Goal: Information Seeking & Learning: Find specific page/section

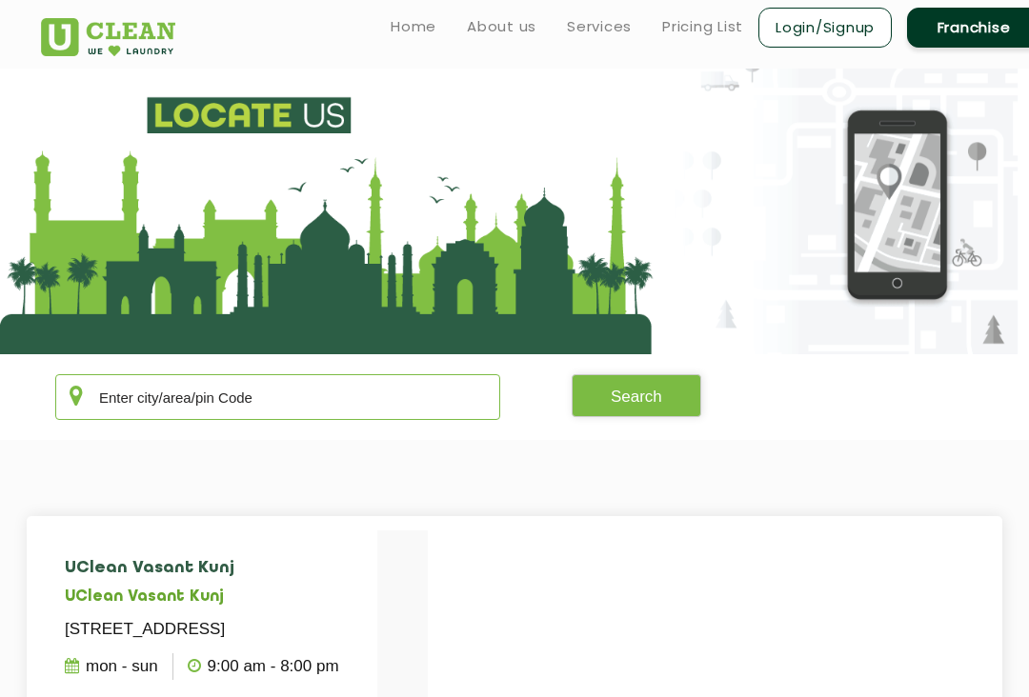
click at [118, 392] on input "text" at bounding box center [277, 397] width 445 height 46
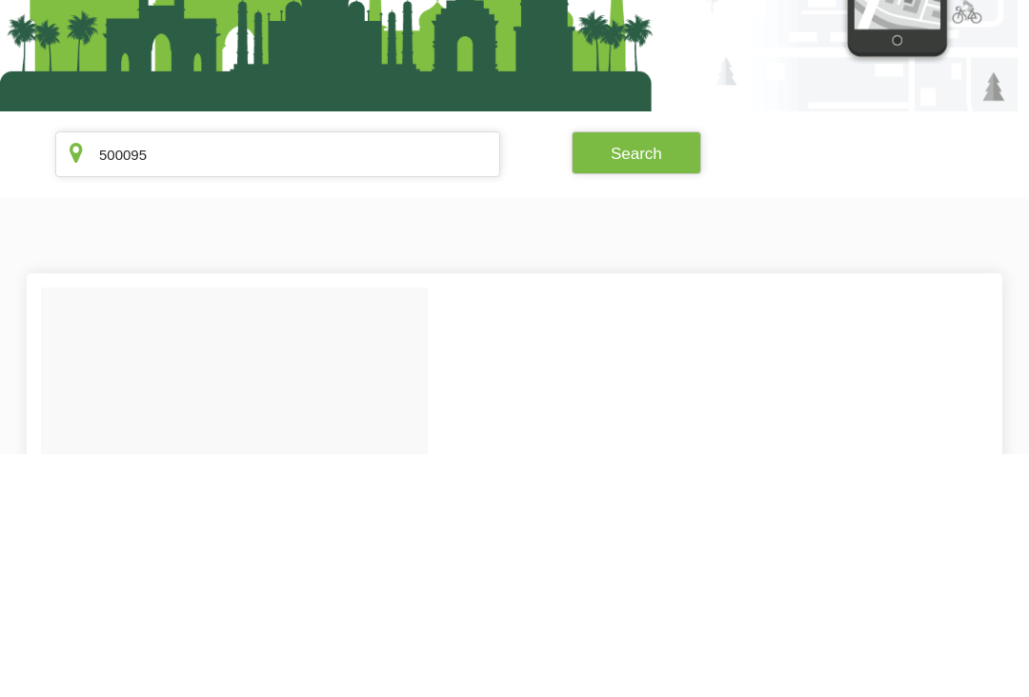
click at [658, 374] on button "Search" at bounding box center [637, 395] width 130 height 43
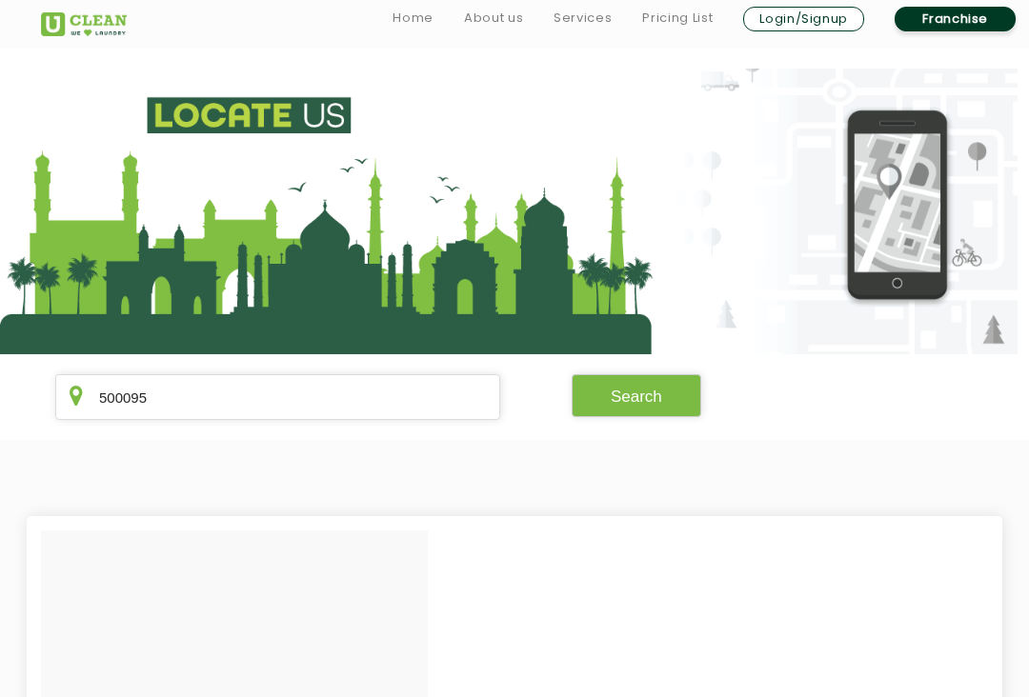
scroll to position [11, 0]
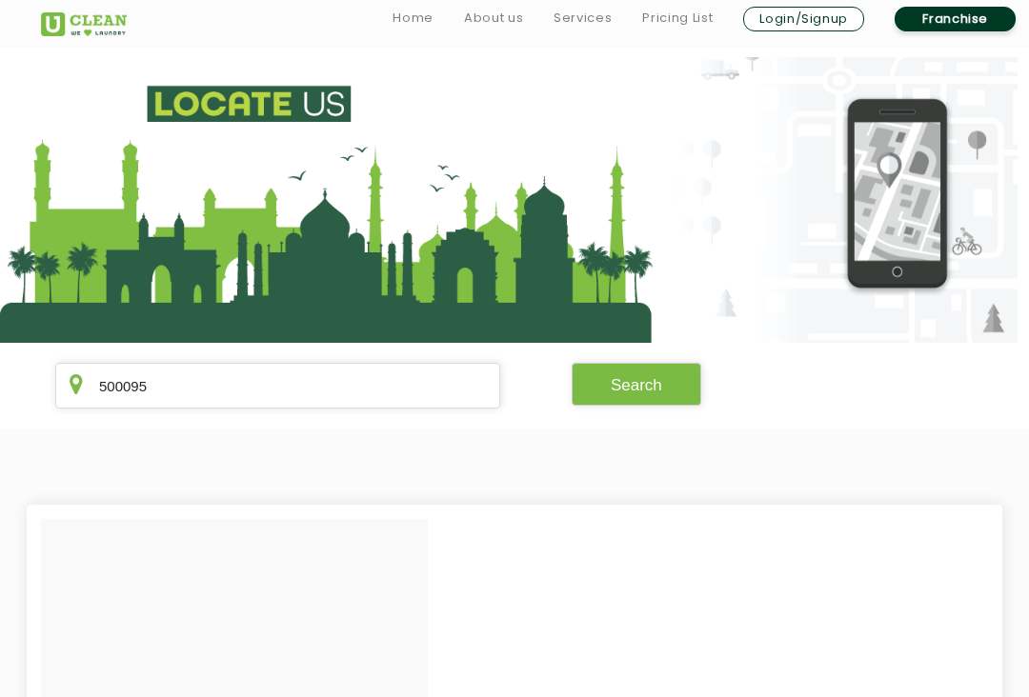
click at [675, 387] on button "Search" at bounding box center [637, 384] width 130 height 43
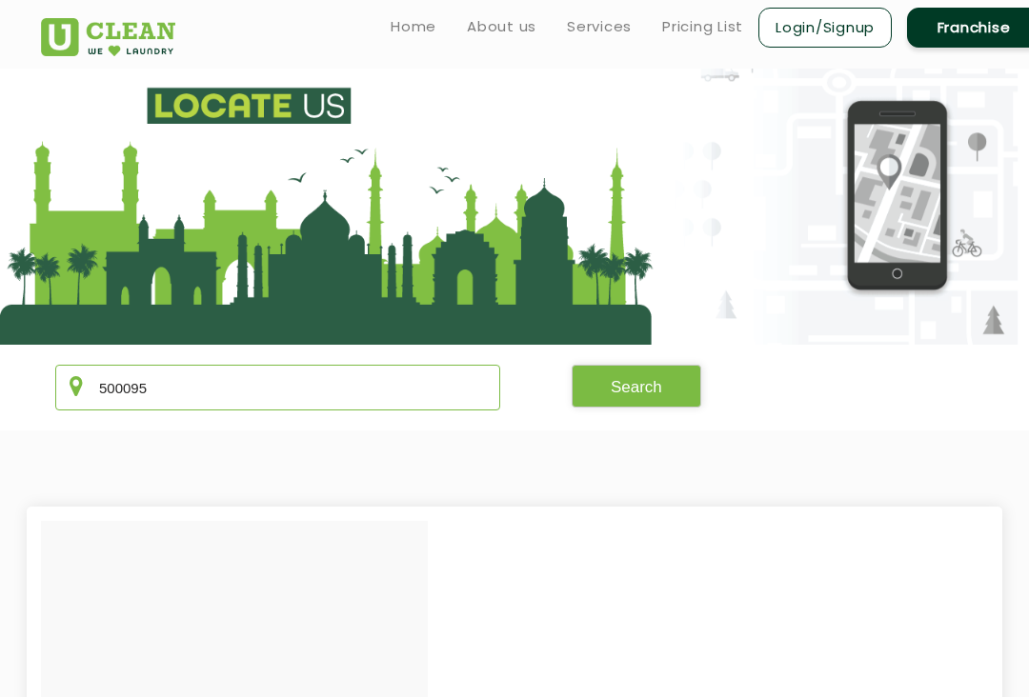
click at [165, 372] on input "500095" at bounding box center [277, 388] width 445 height 46
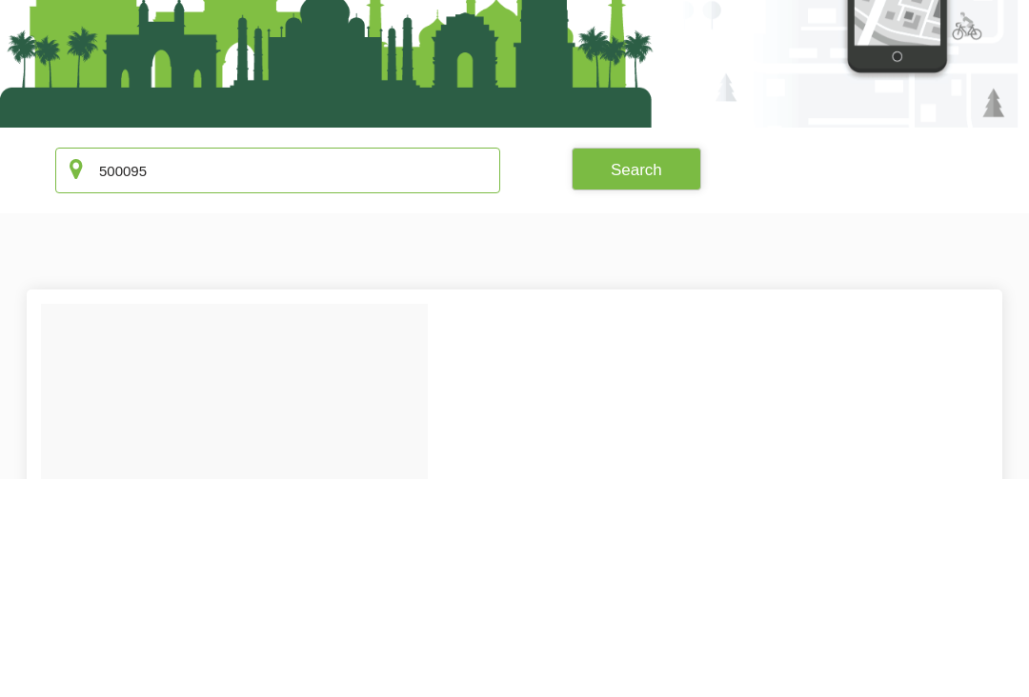
click at [171, 366] on input "500095" at bounding box center [277, 389] width 445 height 46
click at [160, 366] on input "500095" at bounding box center [277, 389] width 445 height 46
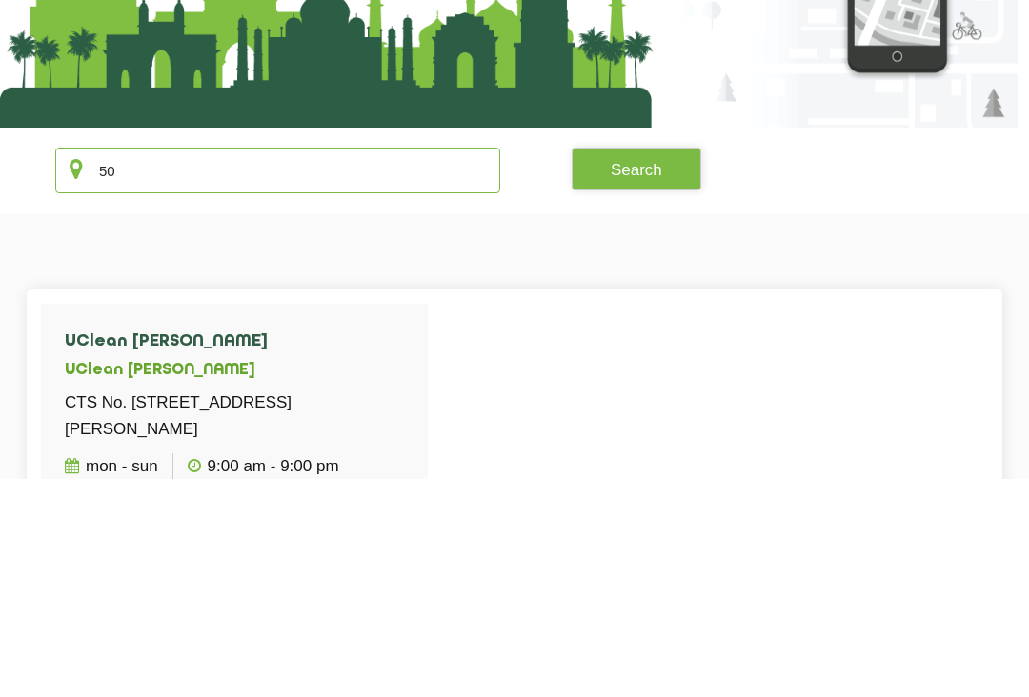
type input "5"
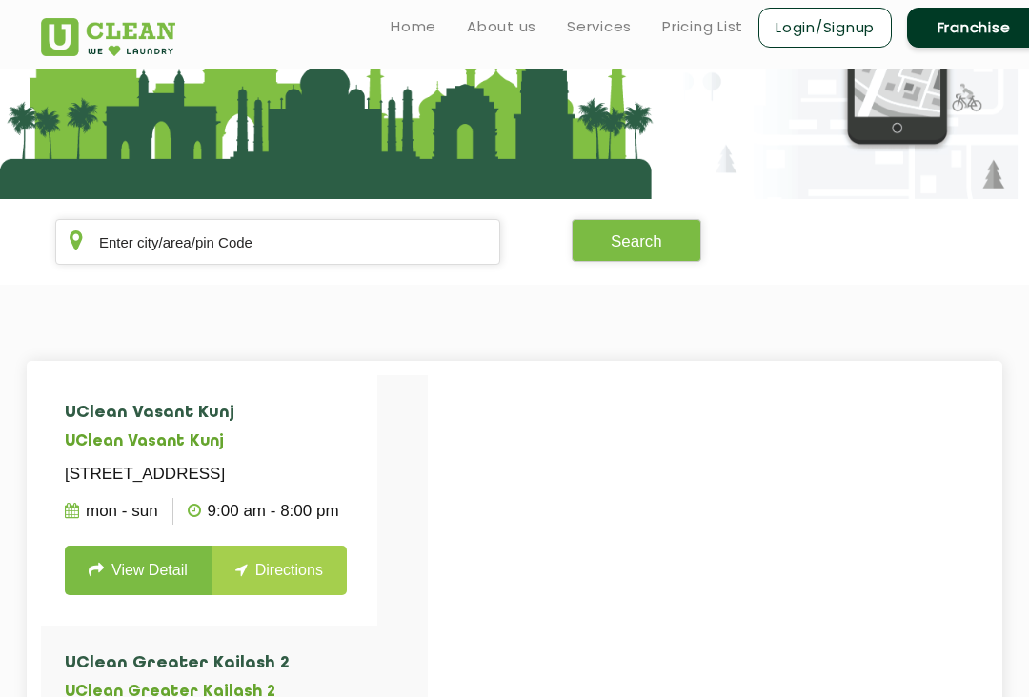
scroll to position [156, 0]
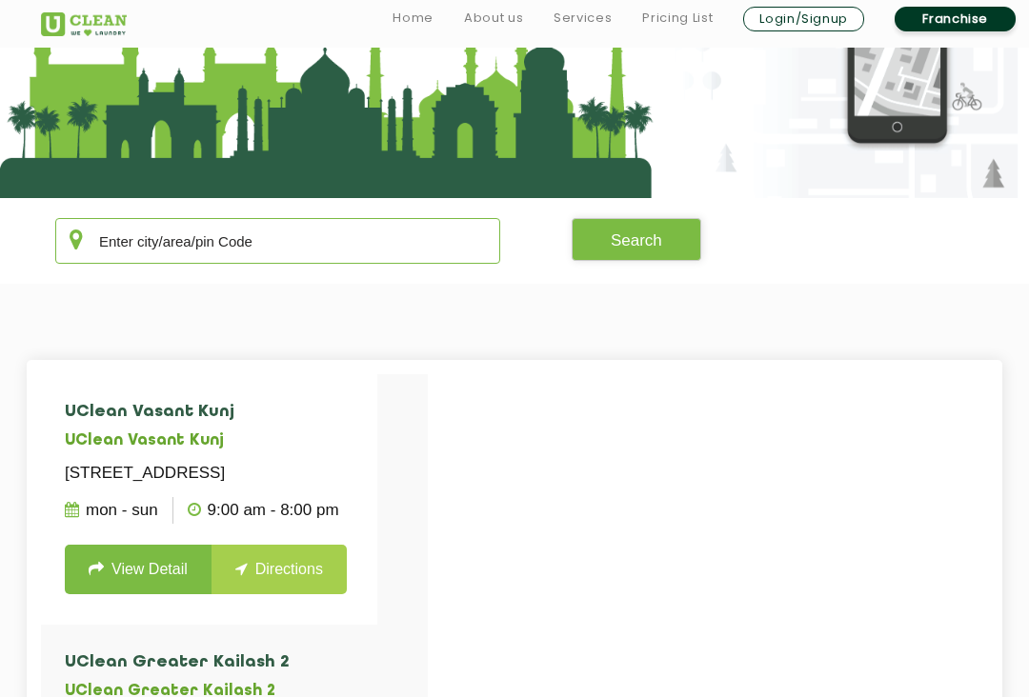
click at [111, 239] on input "text" at bounding box center [277, 241] width 445 height 46
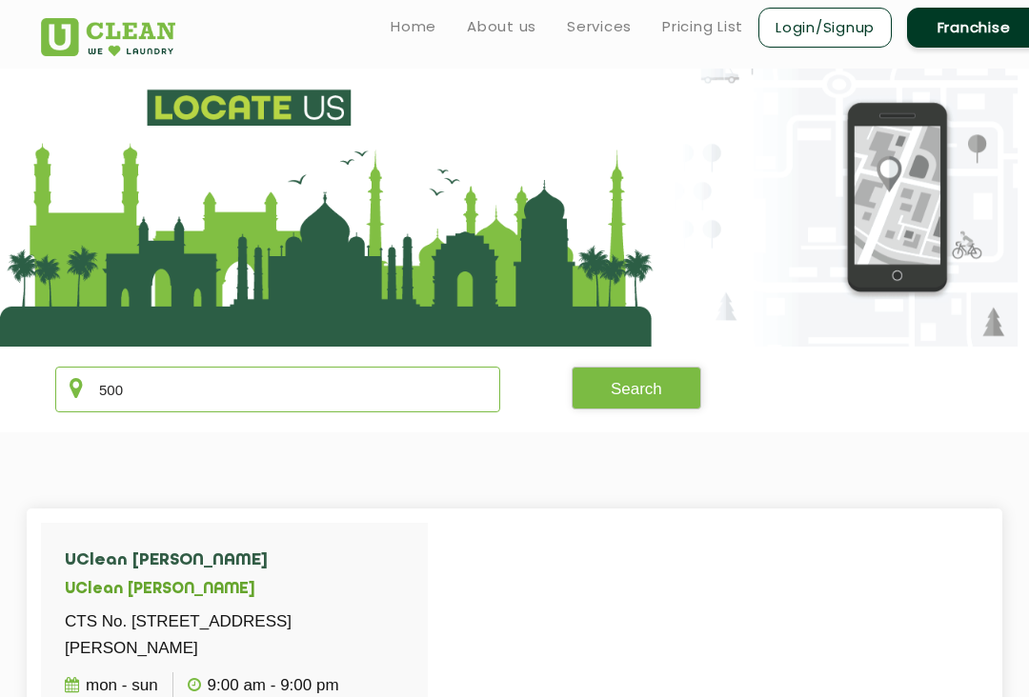
scroll to position [0, 0]
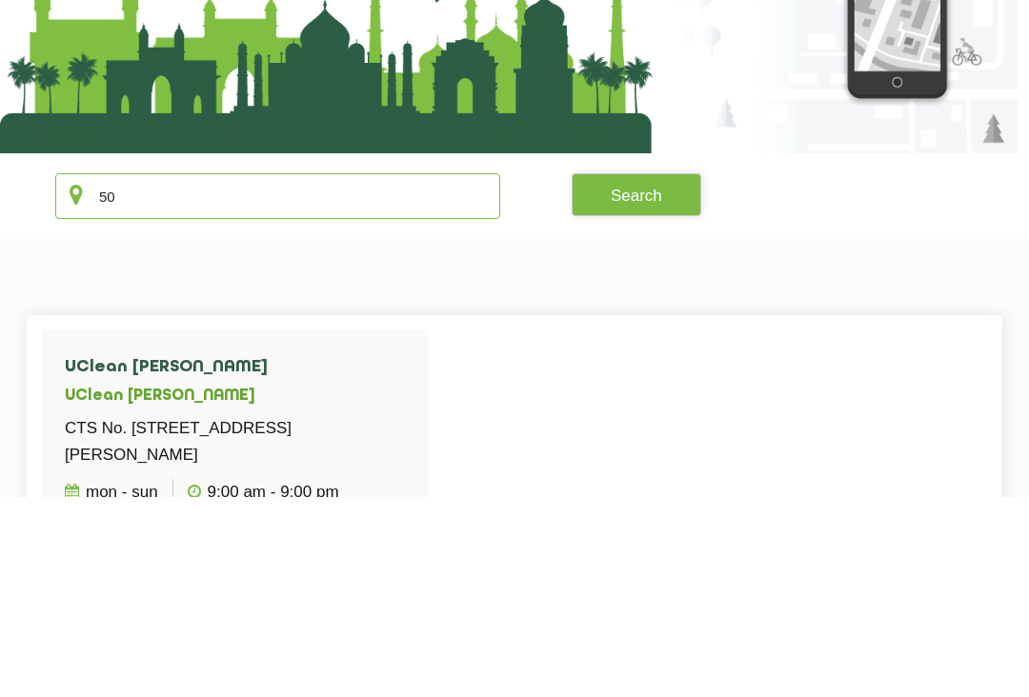
type input "5"
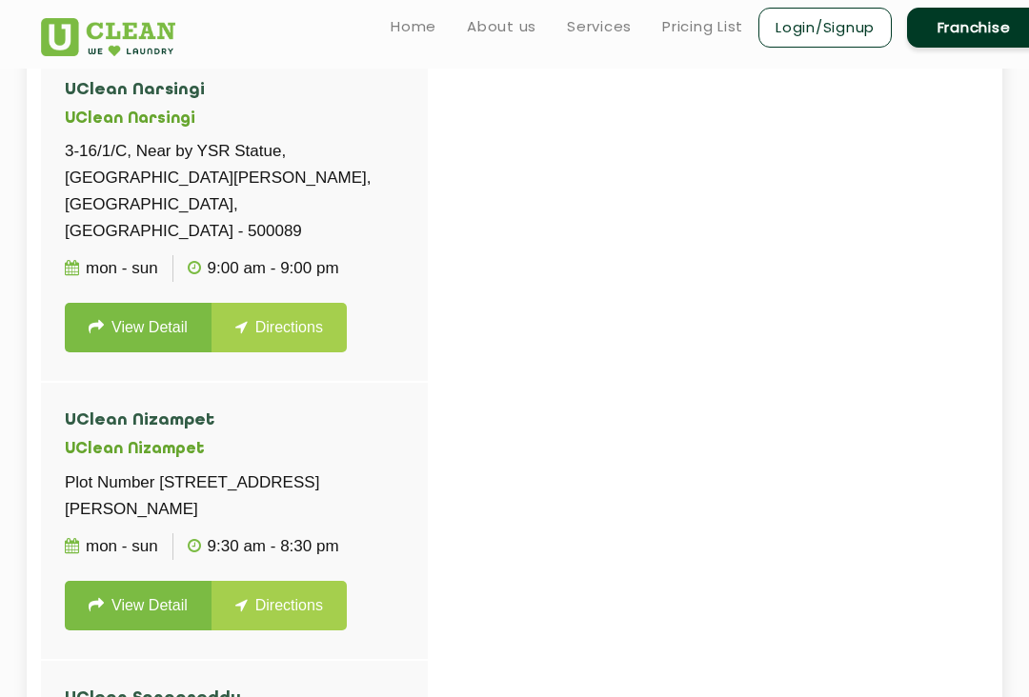
scroll to position [477, 0]
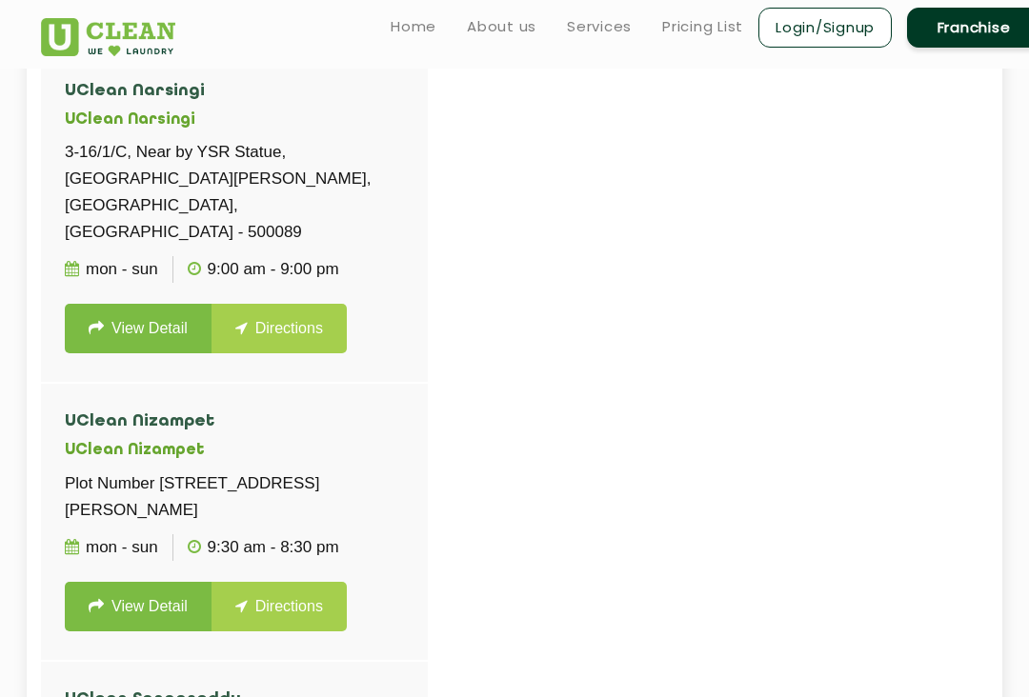
type input "Hyd"
click at [247, 320] on icon at bounding box center [241, 327] width 12 height 15
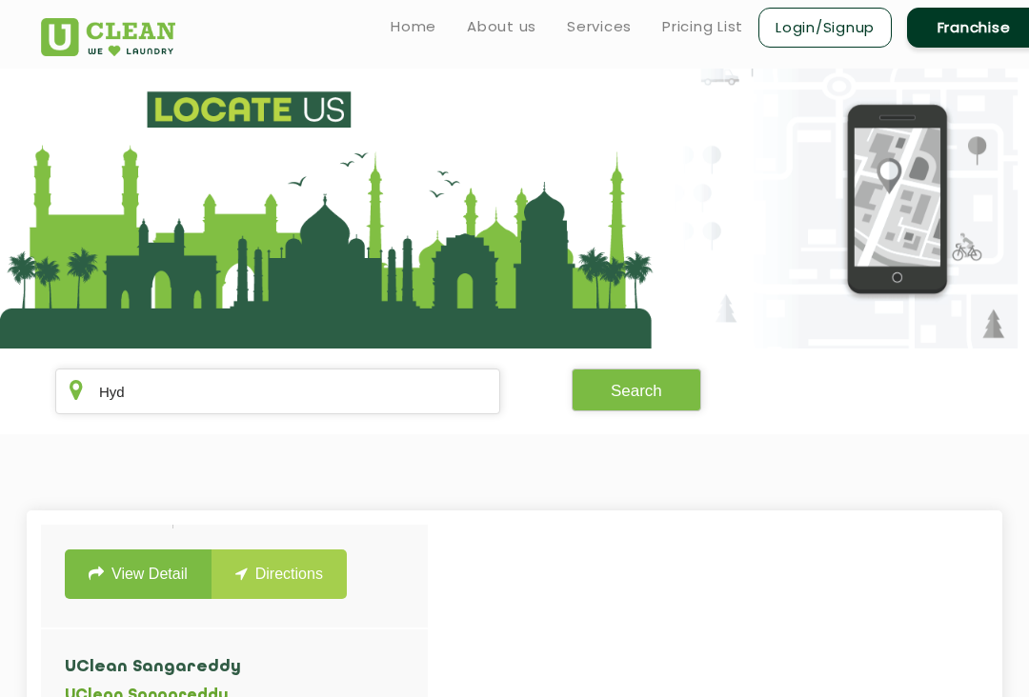
scroll to position [0, 0]
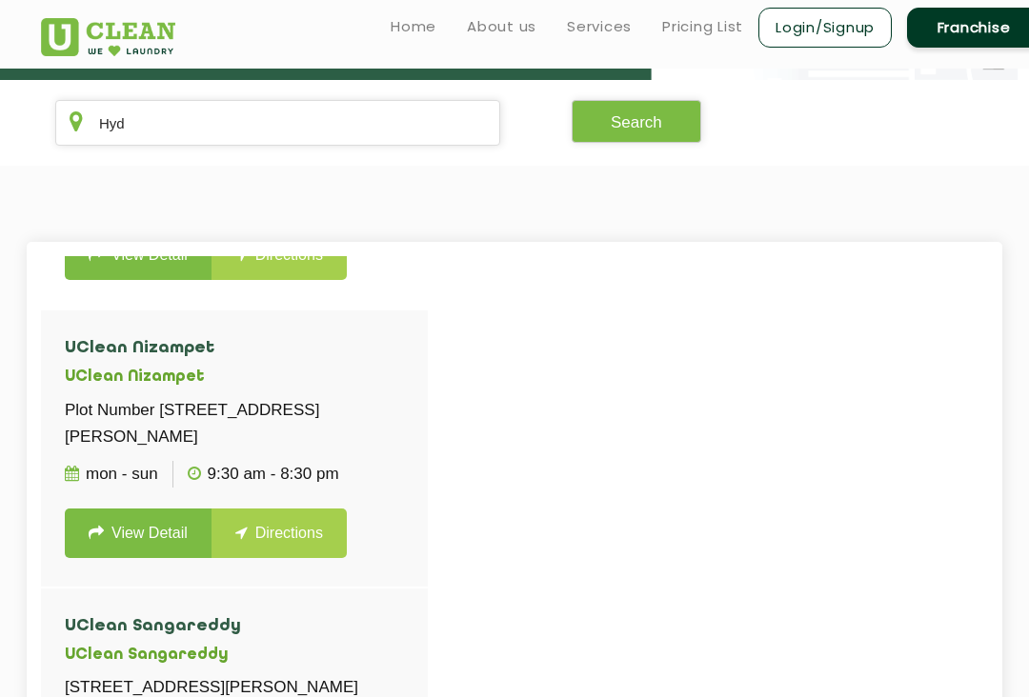
click at [253, 509] on link "Directions" at bounding box center [278, 534] width 135 height 50
click at [135, 404] on p "Plot Number [STREET_ADDRESS][PERSON_NAME]" at bounding box center [234, 423] width 339 height 53
click at [243, 525] on icon at bounding box center [241, 532] width 12 height 15
click at [120, 509] on link "View Detail" at bounding box center [138, 534] width 147 height 50
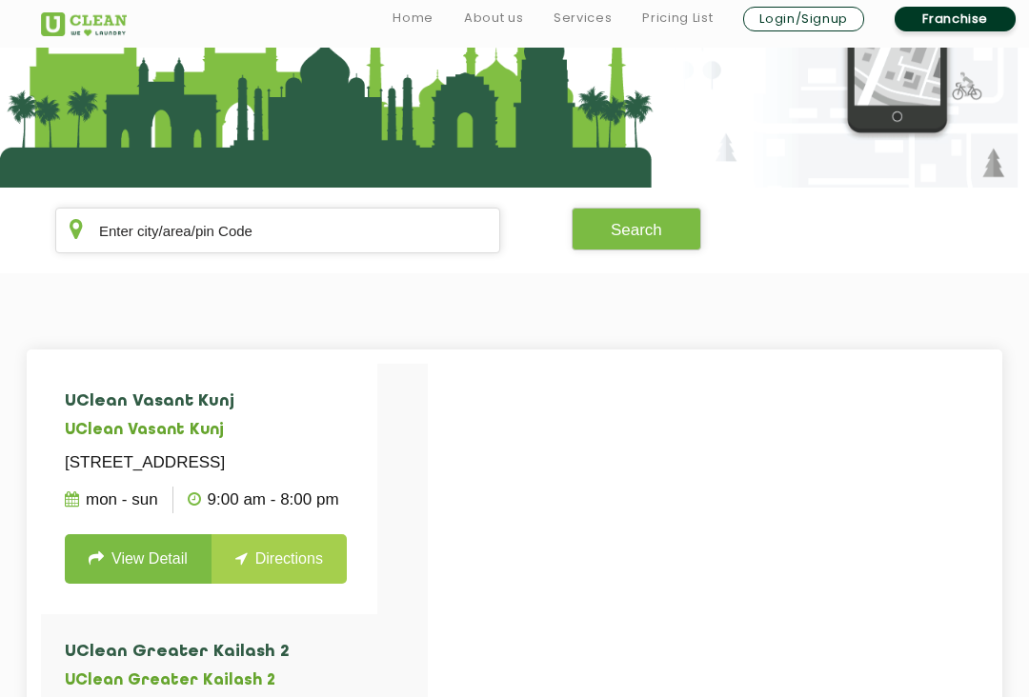
scroll to position [274, 0]
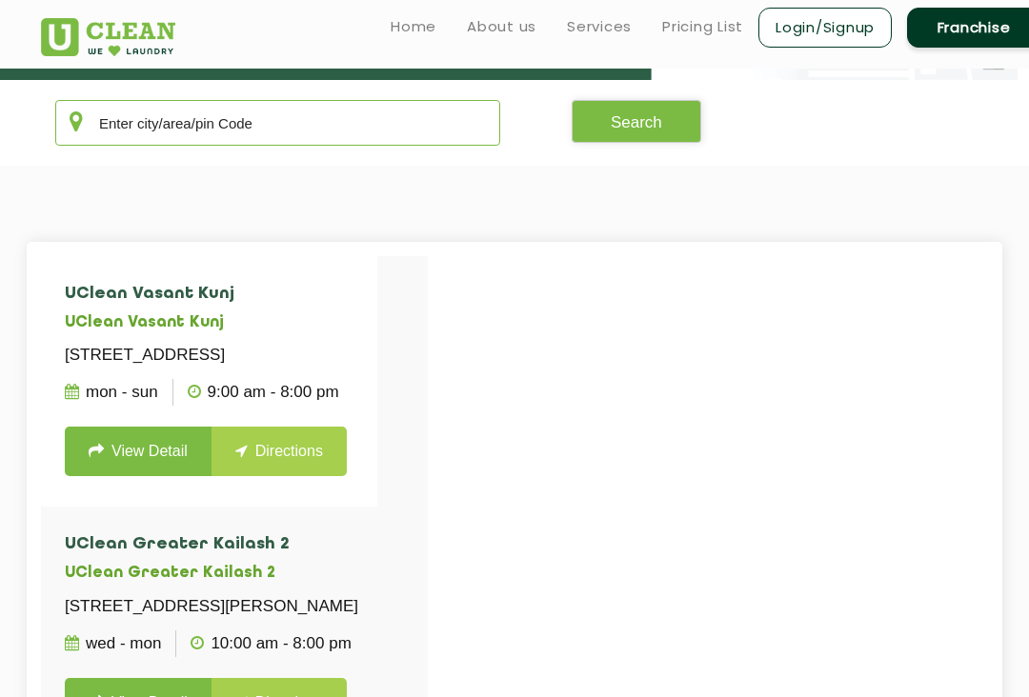
click at [175, 120] on input "text" at bounding box center [277, 123] width 445 height 46
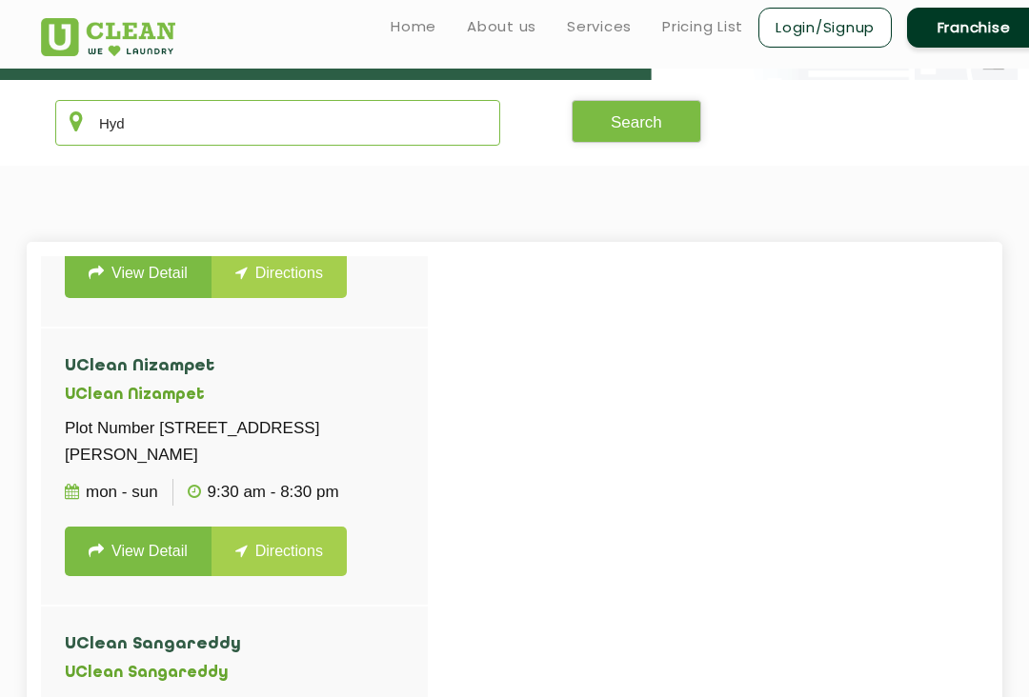
type input "Hyd"
click at [245, 543] on icon at bounding box center [241, 550] width 12 height 15
click at [89, 479] on p "Mon - Sun" at bounding box center [111, 492] width 93 height 27
click at [106, 527] on link "View Detail" at bounding box center [138, 552] width 147 height 50
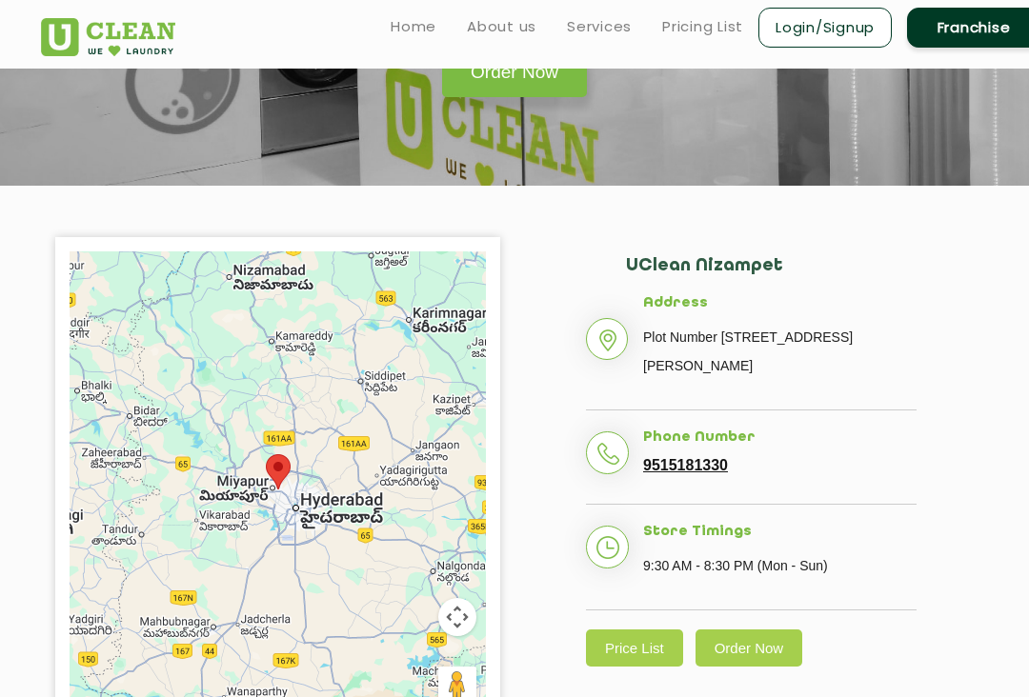
click at [295, 487] on img at bounding box center [278, 472] width 40 height 50
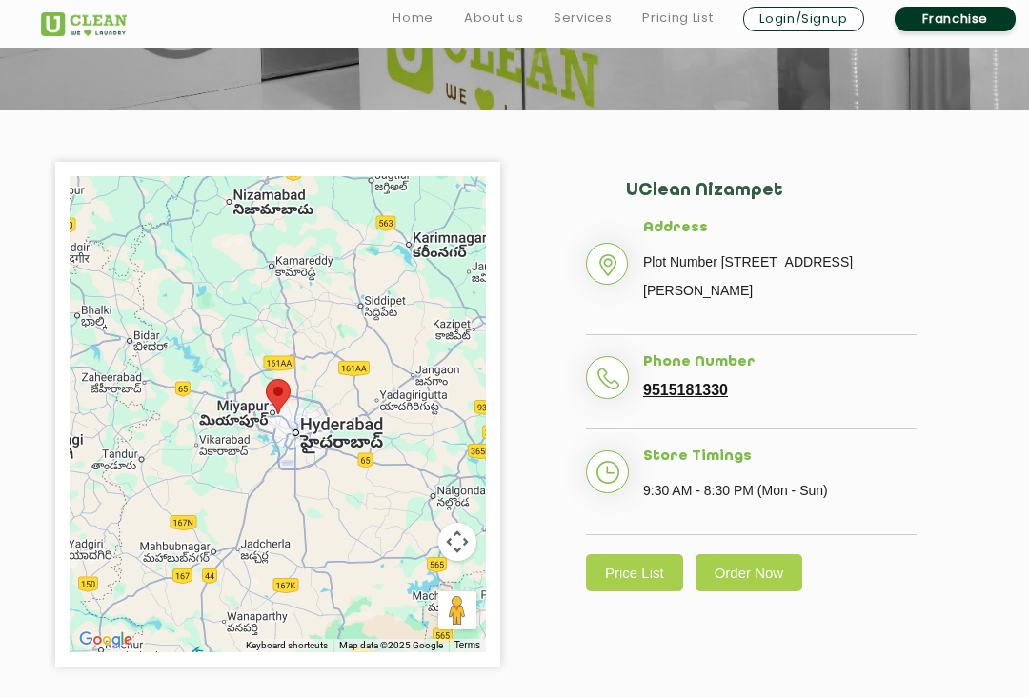
click at [200, 522] on div at bounding box center [278, 414] width 416 height 476
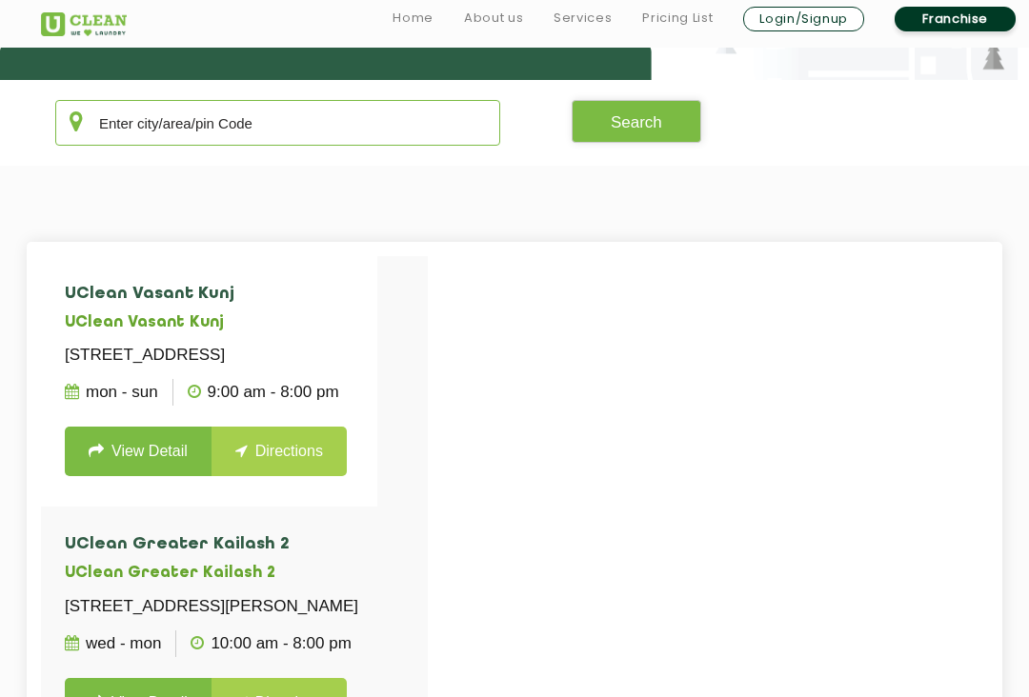
click at [119, 118] on input "text" at bounding box center [277, 123] width 445 height 46
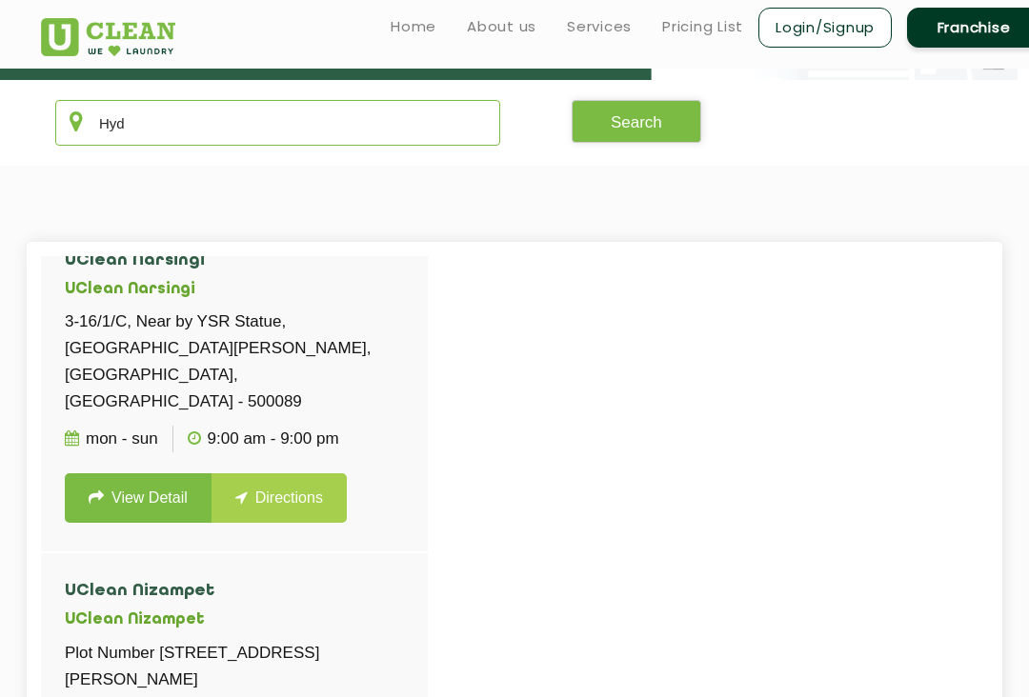
type input "Hyd"
click at [93, 323] on p "3-16/1/C, Near by YSR Statue, [GEOGRAPHIC_DATA][PERSON_NAME], [GEOGRAPHIC_DATA]…" at bounding box center [234, 362] width 339 height 107
click at [102, 490] on icon at bounding box center [96, 497] width 15 height 15
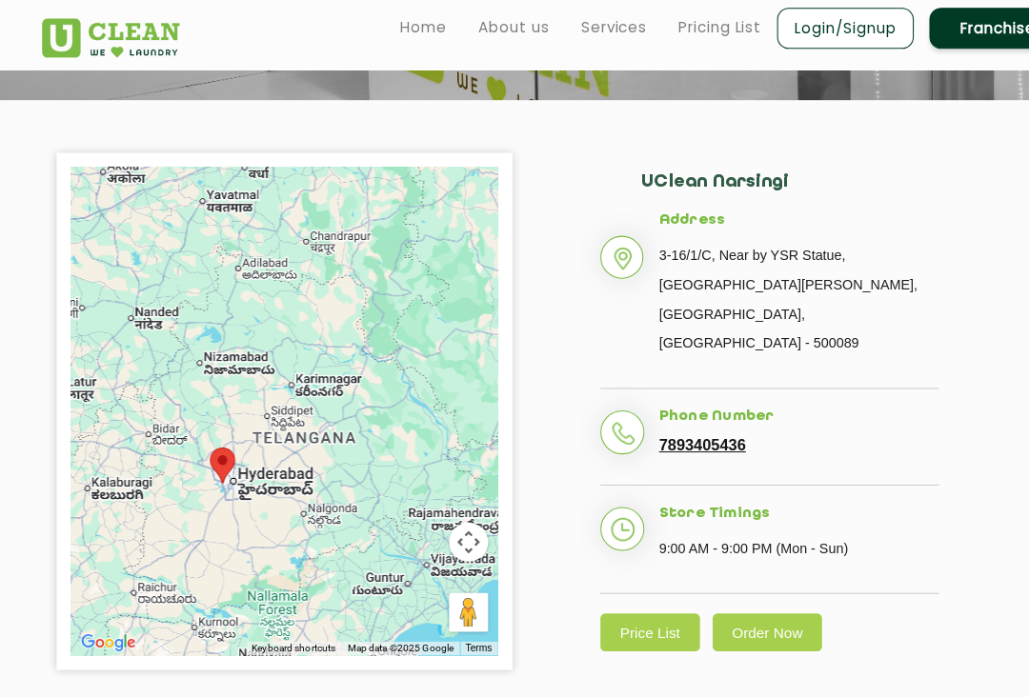
scroll to position [256, 0]
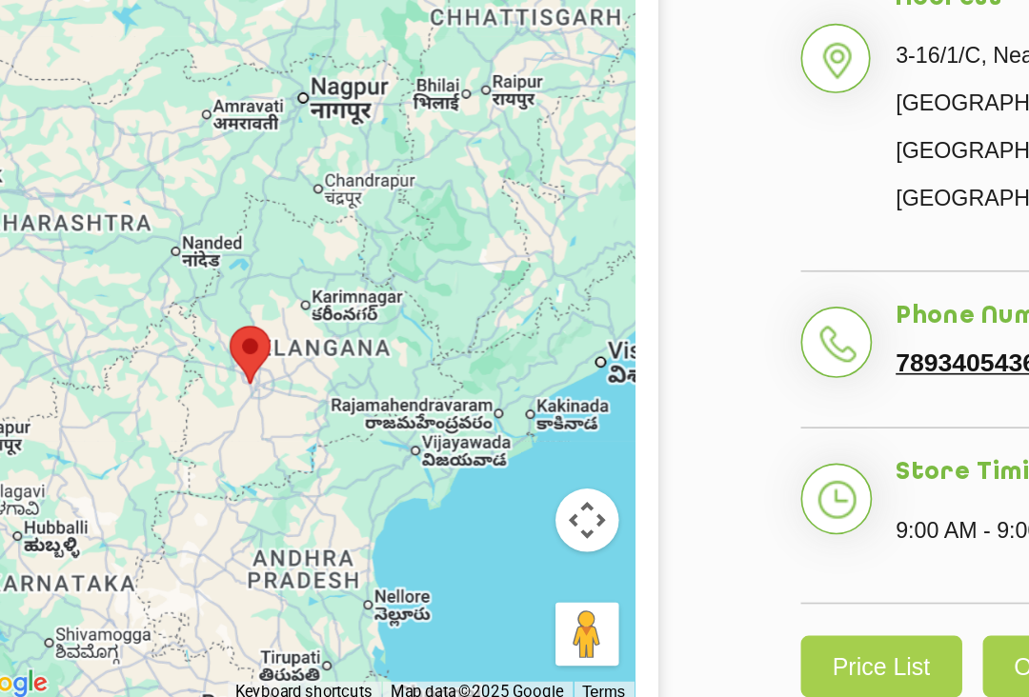
click at [438, 511] on button "Map camera controls" at bounding box center [457, 530] width 38 height 38
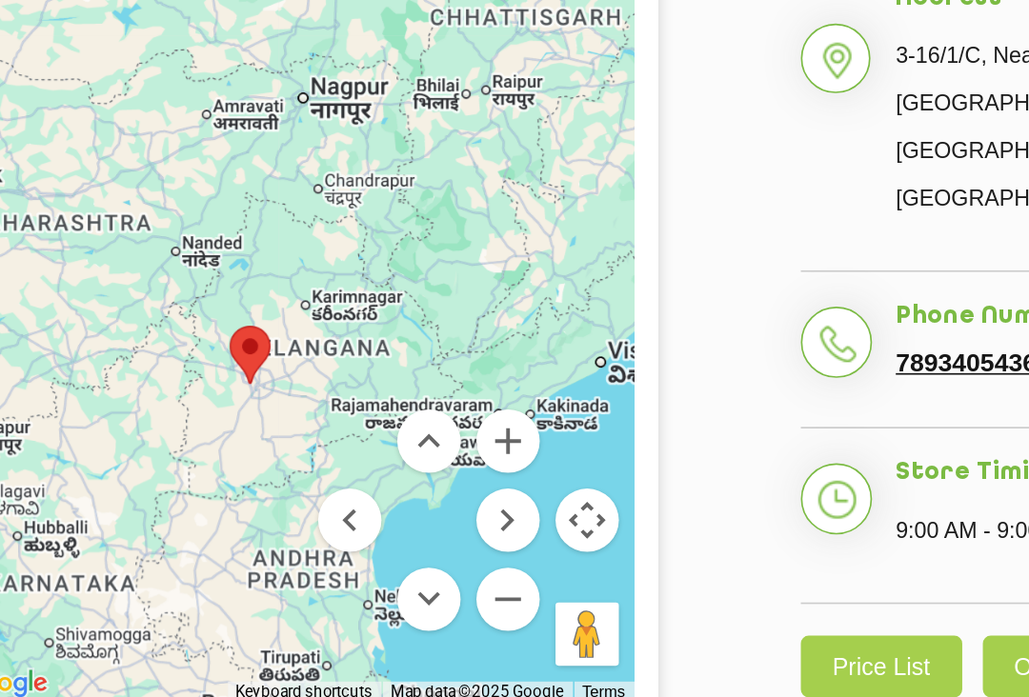
click at [391, 463] on button "Zoom in" at bounding box center [410, 482] width 38 height 38
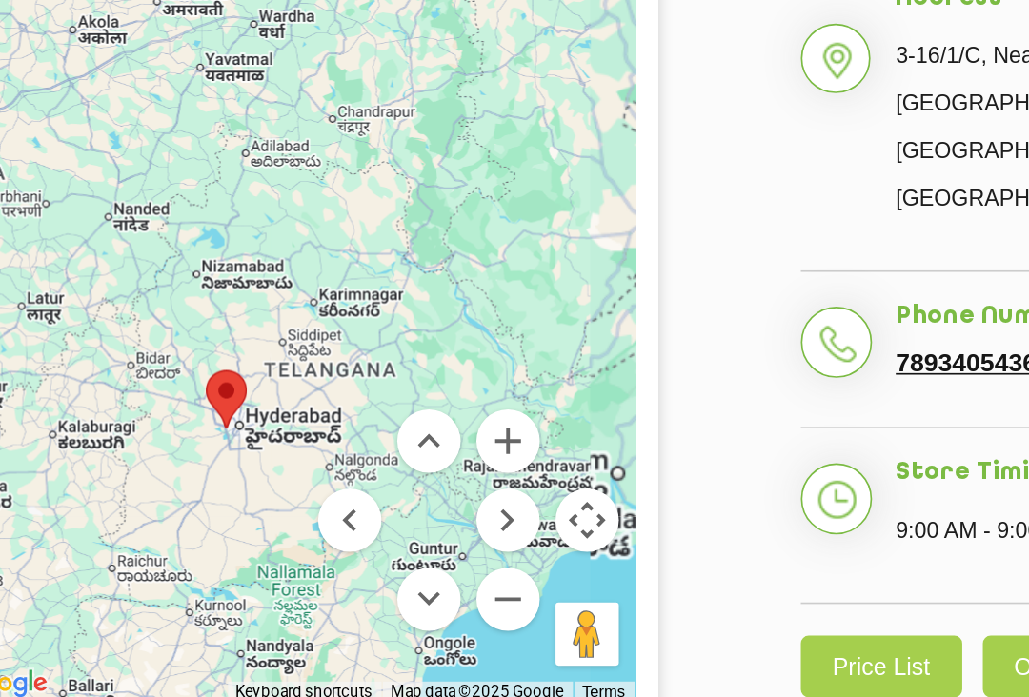
click at [391, 463] on button "Zoom in" at bounding box center [410, 482] width 38 height 38
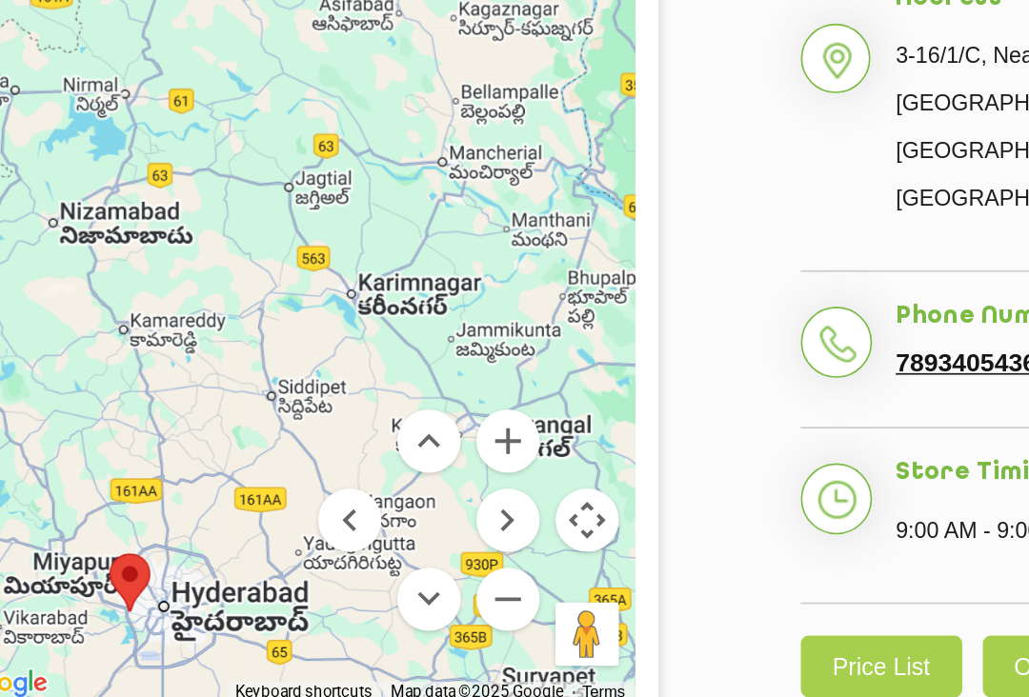
click at [343, 558] on button "Move down" at bounding box center [362, 577] width 38 height 38
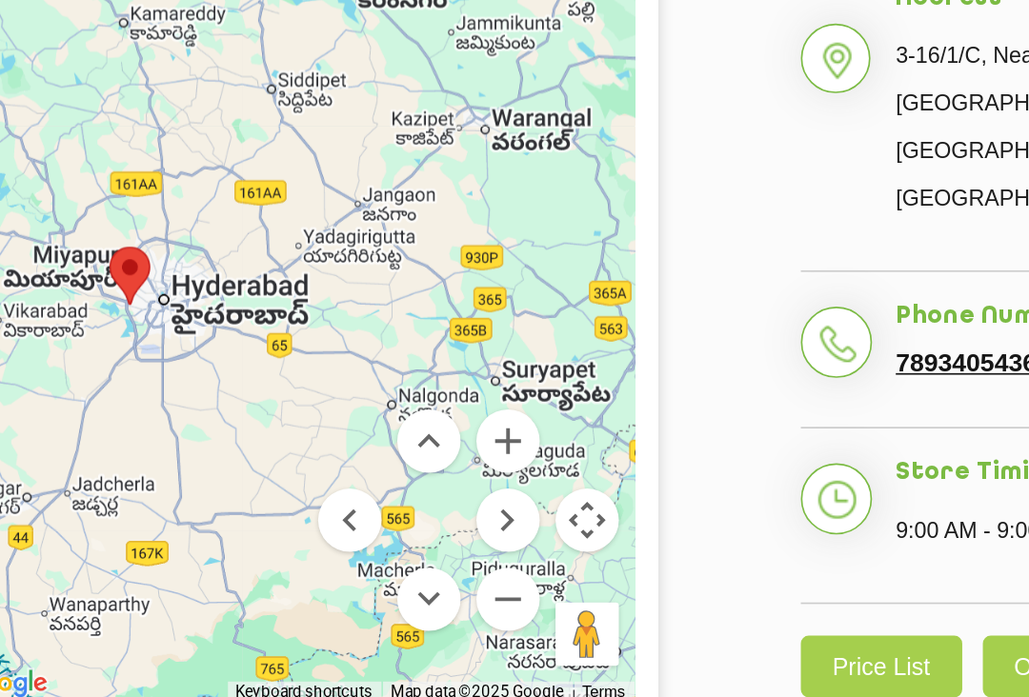
click at [343, 558] on button "Move down" at bounding box center [362, 577] width 38 height 38
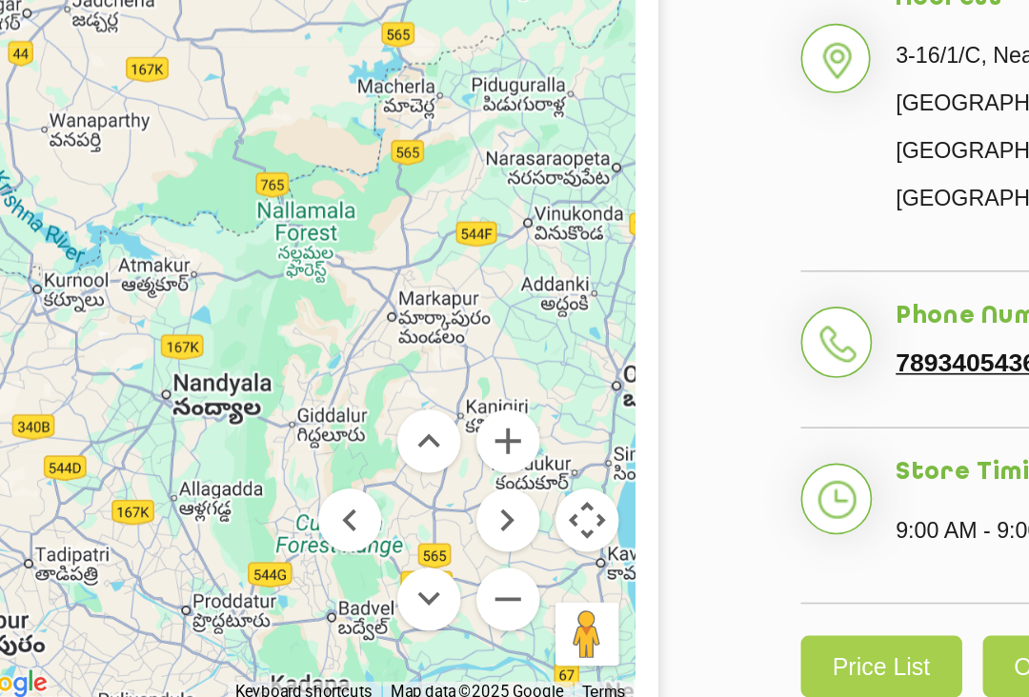
click at [343, 463] on button "Move up" at bounding box center [362, 482] width 38 height 38
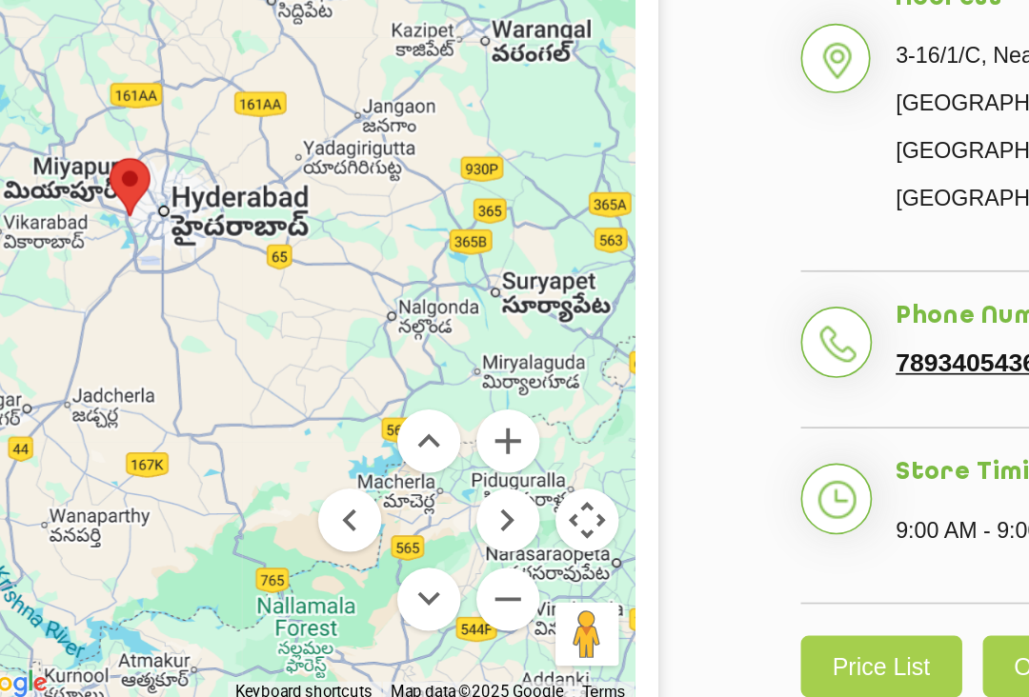
click at [295, 511] on button "Move left" at bounding box center [314, 530] width 38 height 38
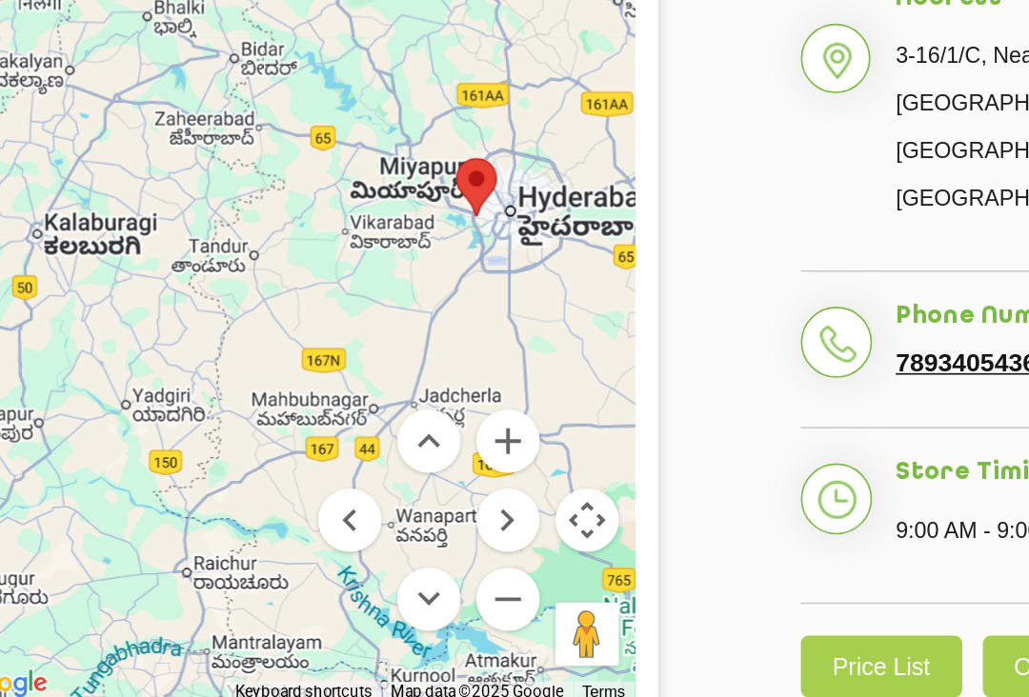
click at [343, 463] on button "Move up" at bounding box center [362, 482] width 38 height 38
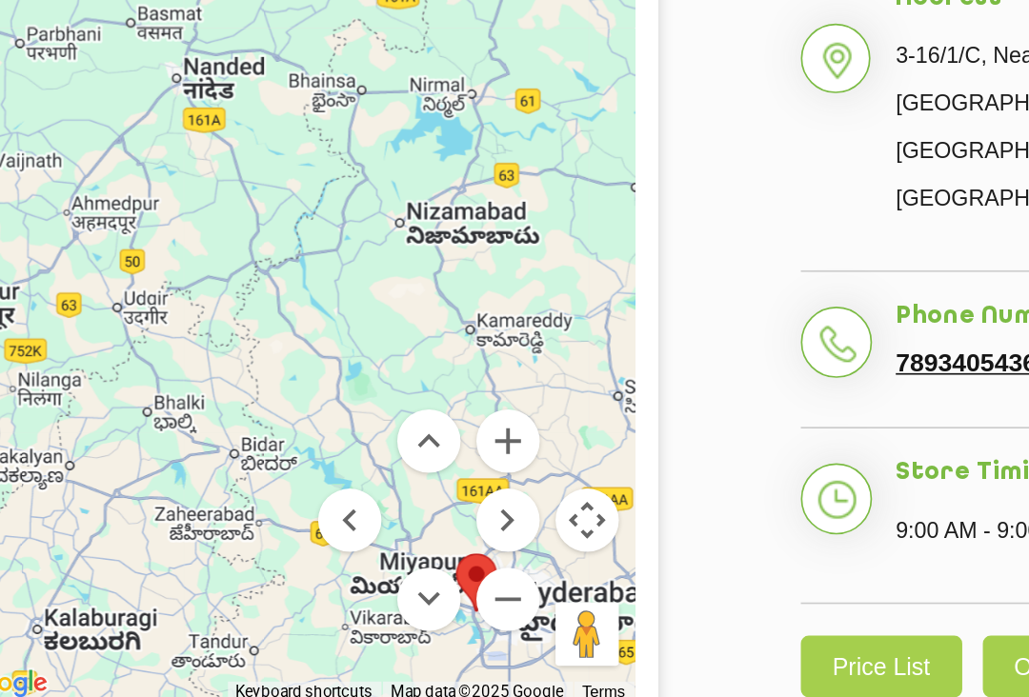
click at [391, 511] on button "Move right" at bounding box center [410, 530] width 38 height 38
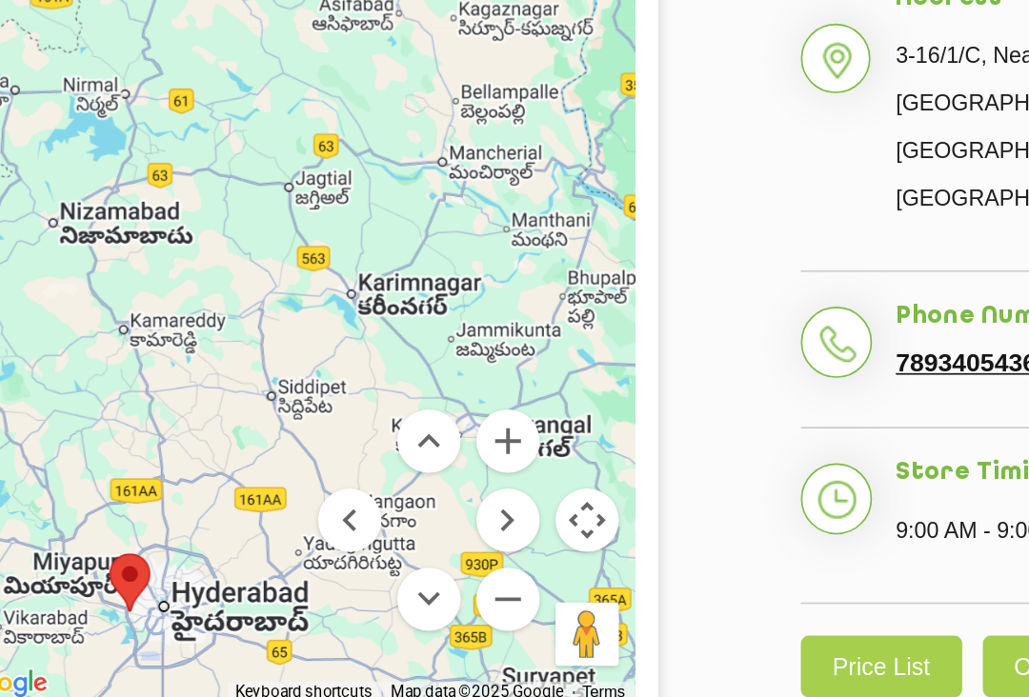
click at [295, 511] on button "Move left" at bounding box center [314, 530] width 38 height 38
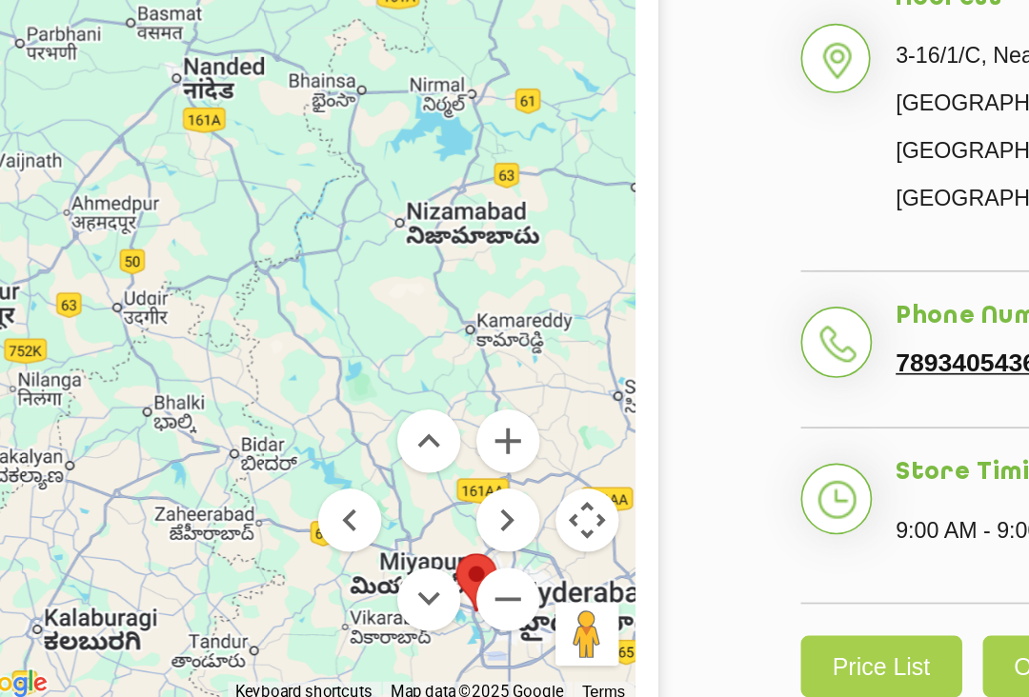
click at [391, 463] on button "Zoom in" at bounding box center [410, 482] width 38 height 38
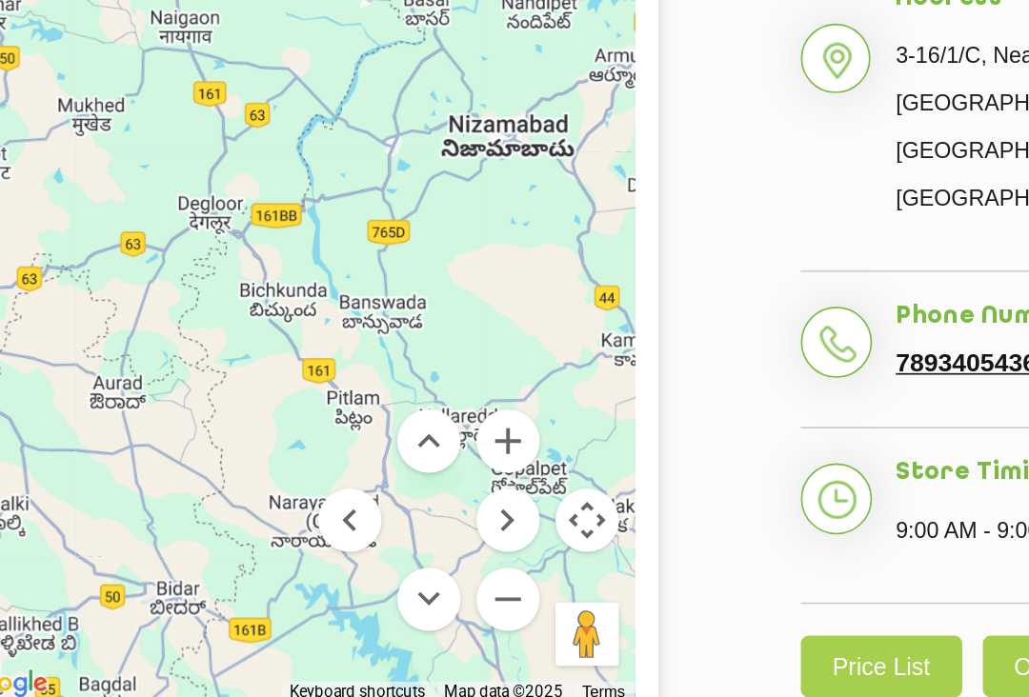
click at [391, 511] on button "Move right" at bounding box center [410, 530] width 38 height 38
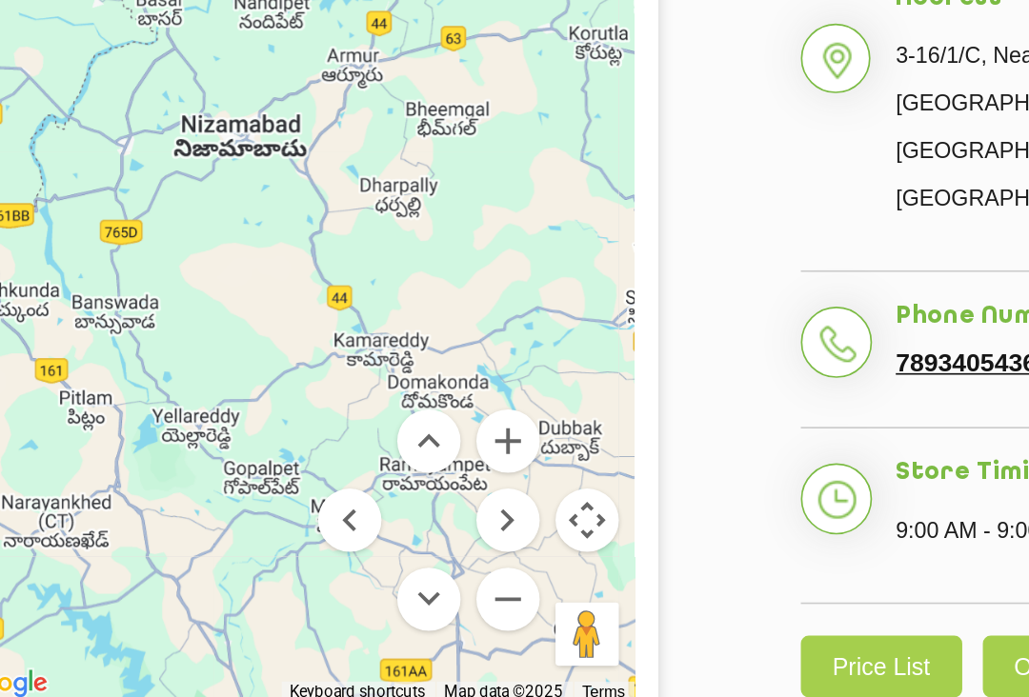
click at [343, 558] on button "Move down" at bounding box center [362, 577] width 38 height 38
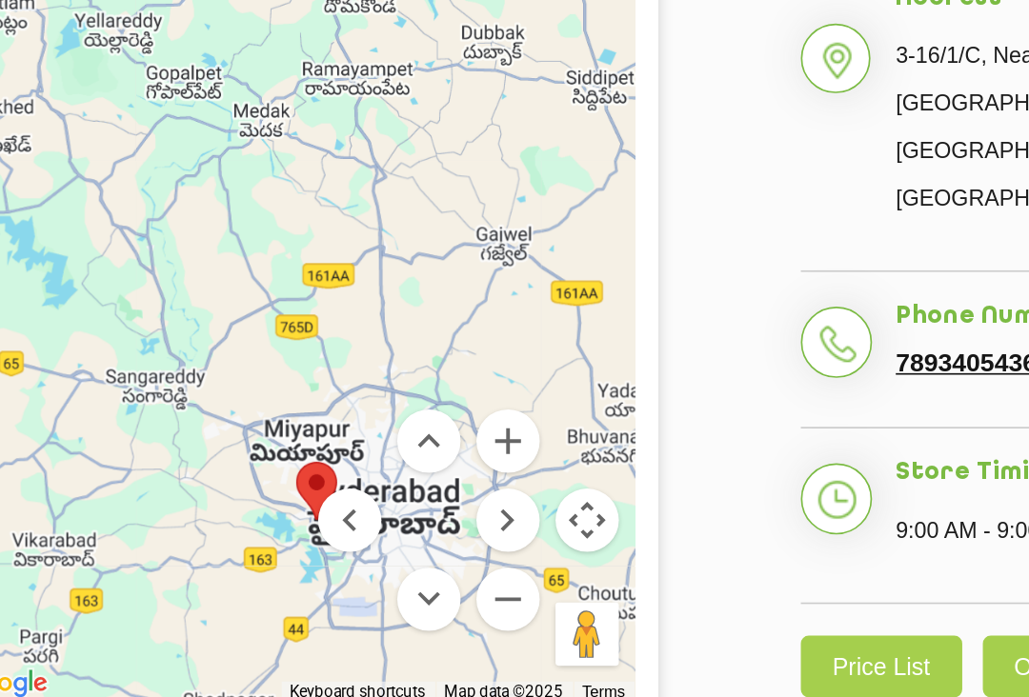
click at [391, 463] on button "Zoom in" at bounding box center [410, 482] width 38 height 38
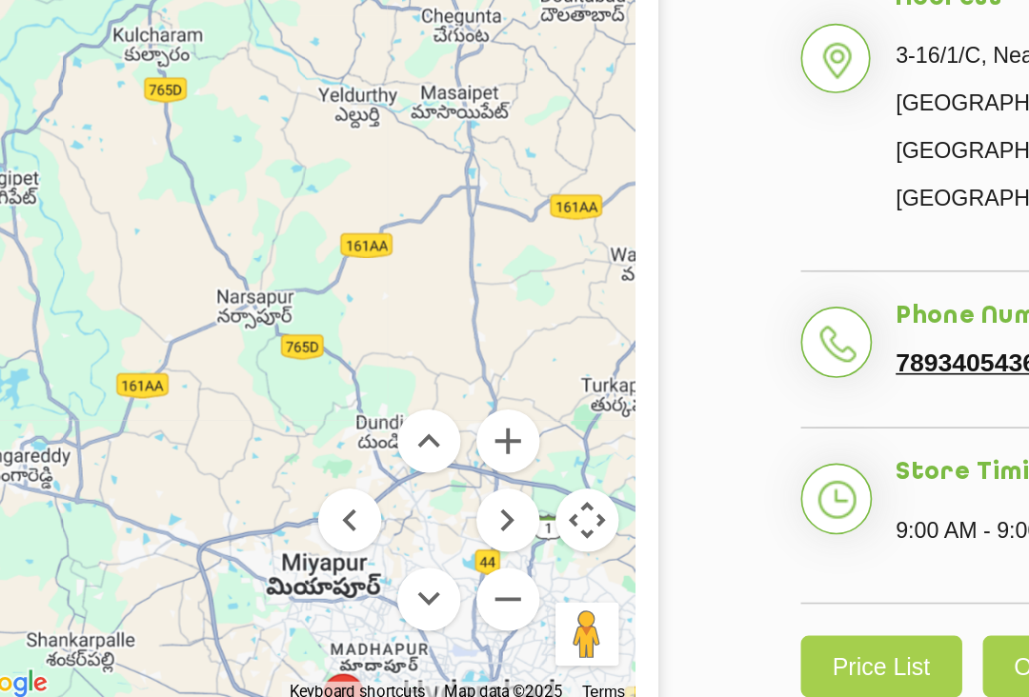
click at [343, 558] on button "Move down" at bounding box center [362, 577] width 38 height 38
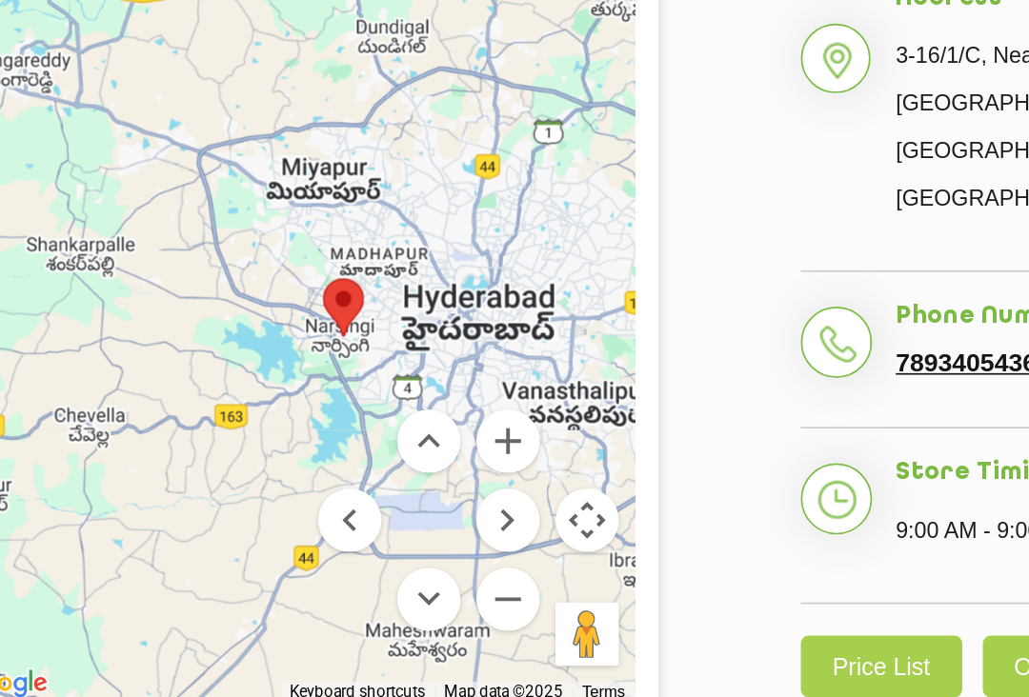
click at [391, 463] on button "Zoom in" at bounding box center [410, 482] width 38 height 38
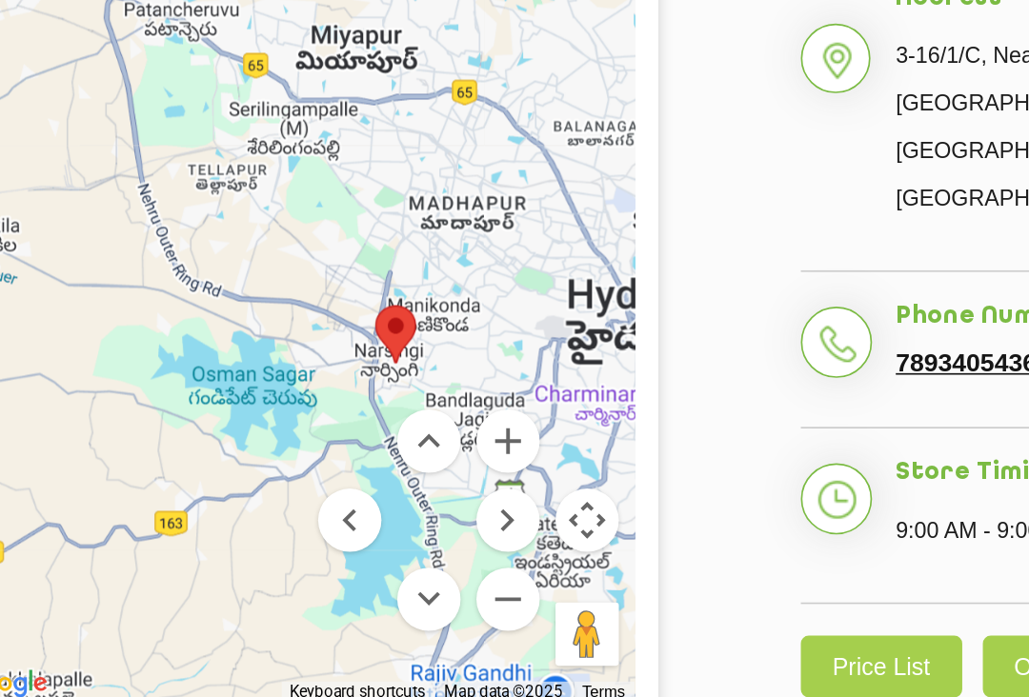
click at [586, 599] on link "Price List" at bounding box center [634, 617] width 97 height 37
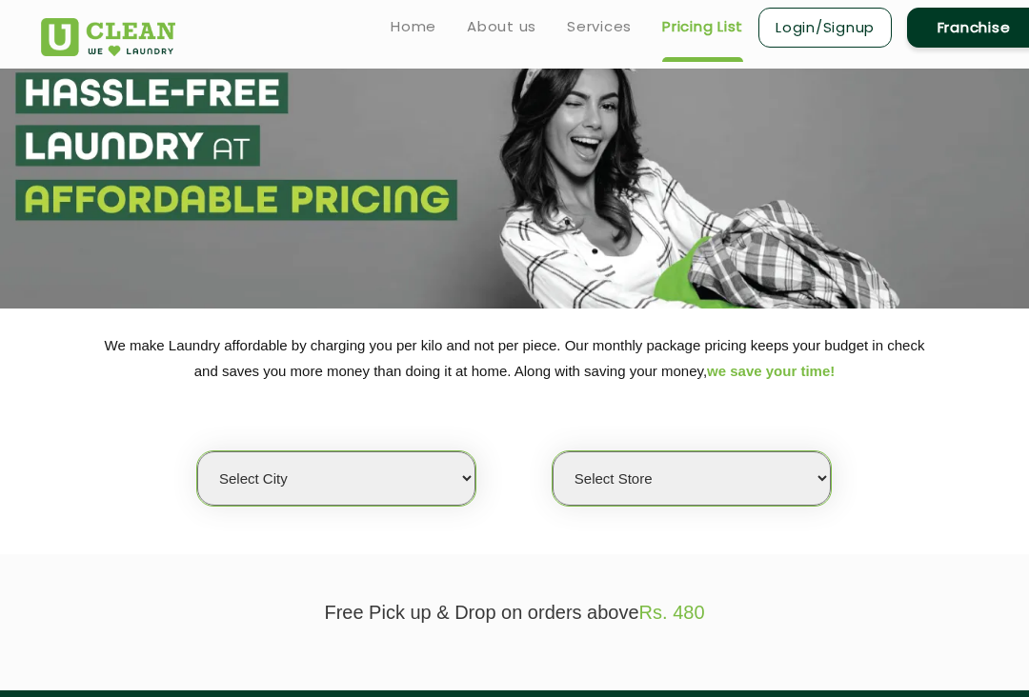
scroll to position [47, 0]
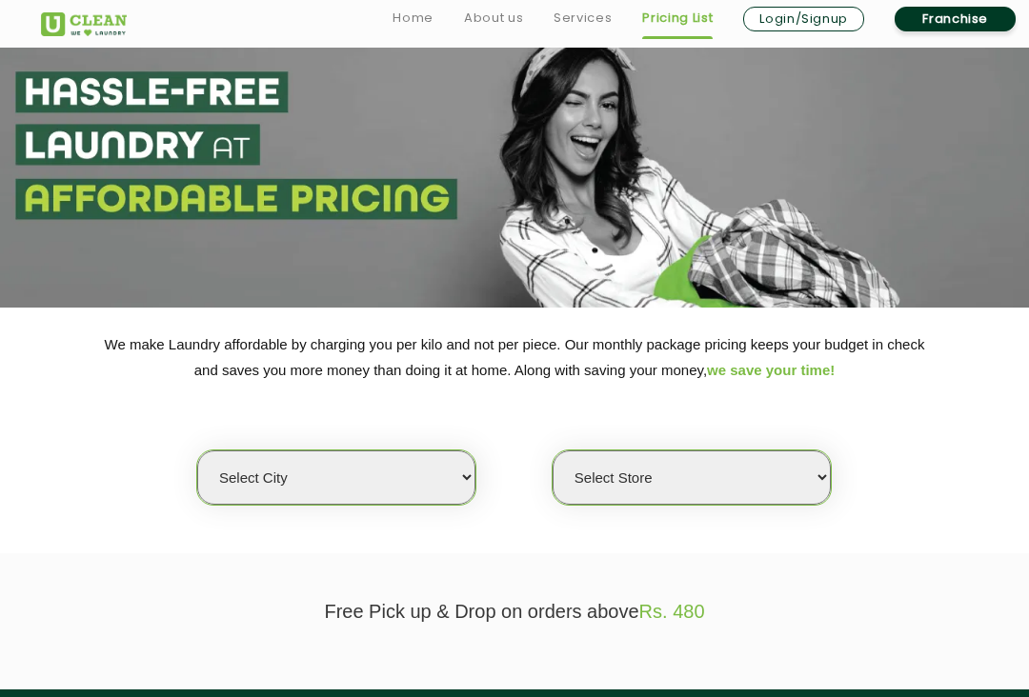
click at [238, 470] on select "Select city [GEOGRAPHIC_DATA] [GEOGRAPHIC_DATA] [GEOGRAPHIC_DATA] [GEOGRAPHIC_D…" at bounding box center [336, 478] width 278 height 54
select select "5"
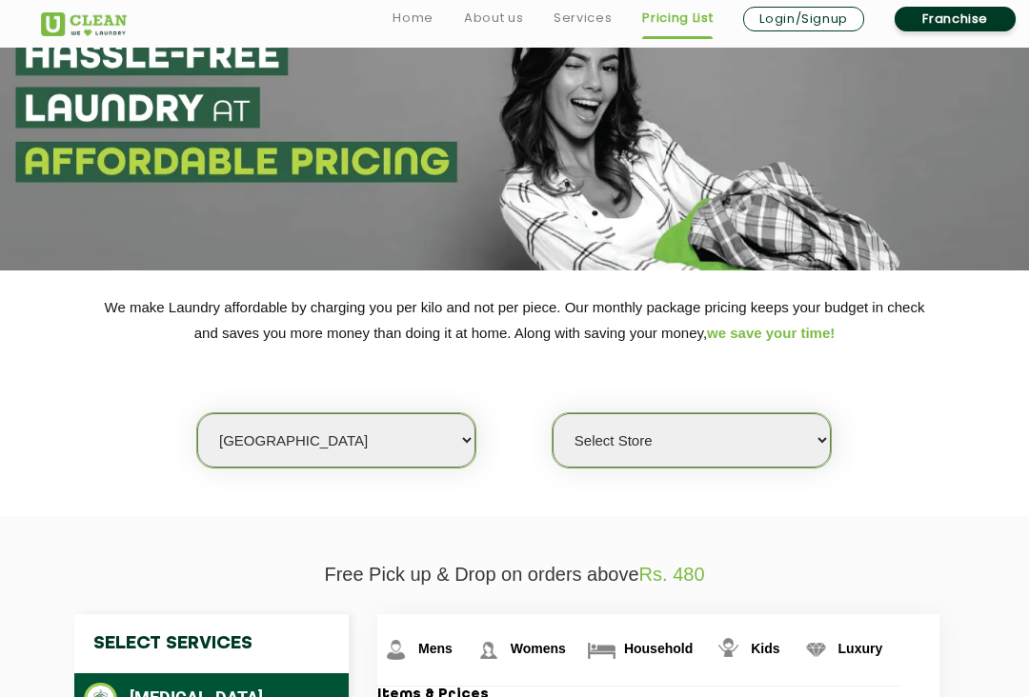
scroll to position [135, 0]
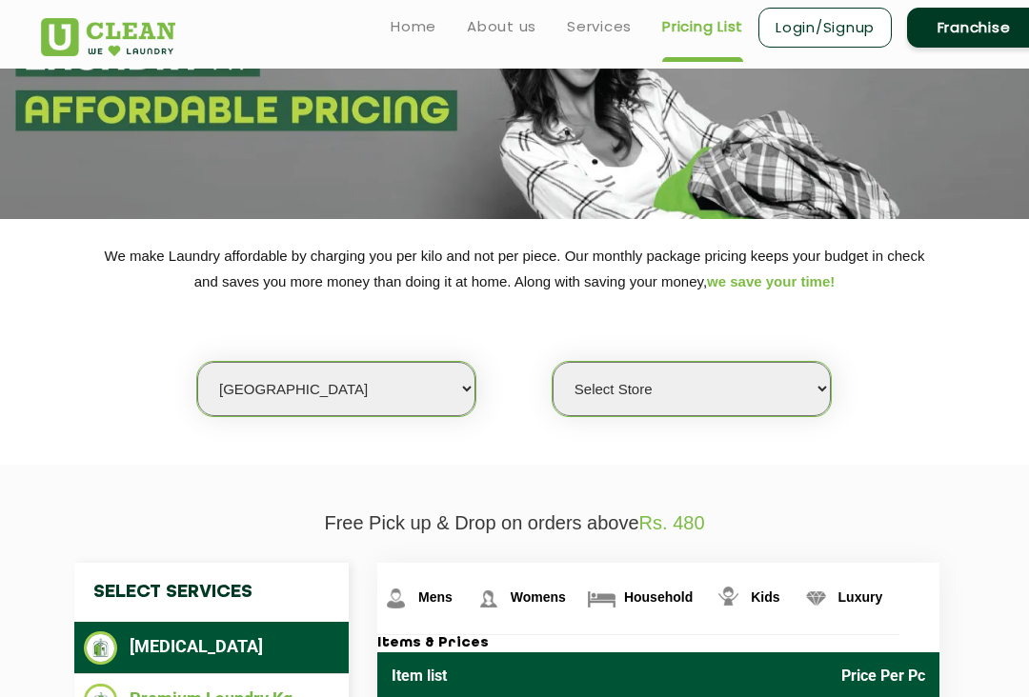
click at [582, 384] on select "Select Store UClean Narsingi UClean Nizampet UClean Sangareddy UClean Gachibowl…" at bounding box center [692, 389] width 278 height 54
select select "509"
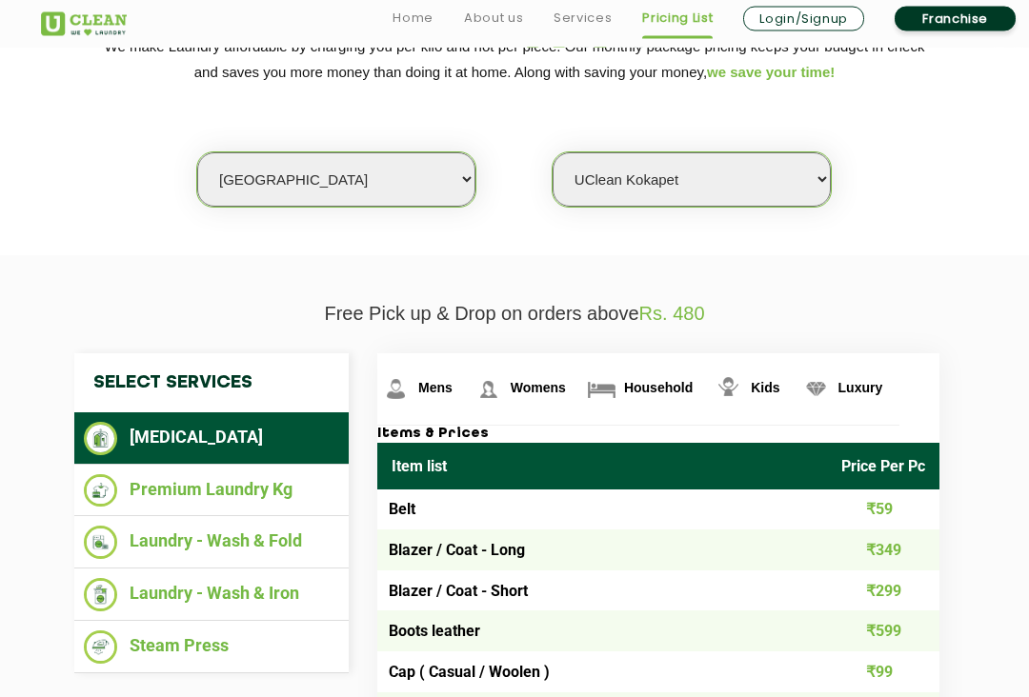
scroll to position [345, 0]
click at [133, 578] on li "Laundry - Wash & Iron" at bounding box center [211, 594] width 255 height 33
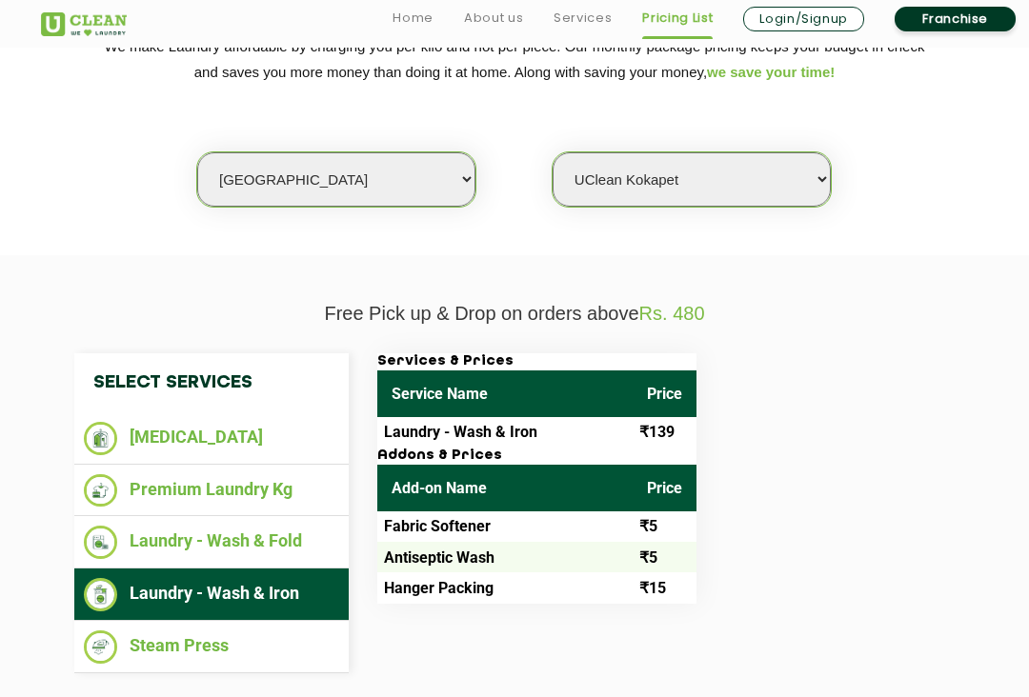
click at [126, 528] on li "Laundry - Wash & Fold" at bounding box center [211, 542] width 255 height 33
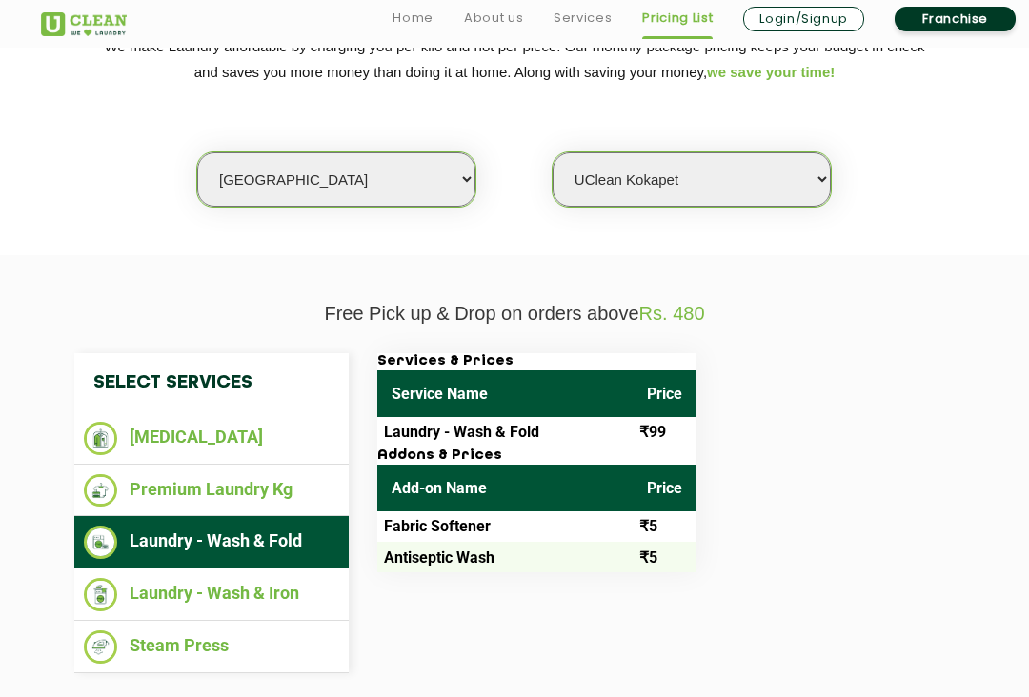
click at [126, 422] on li "[MEDICAL_DATA]" at bounding box center [211, 438] width 255 height 33
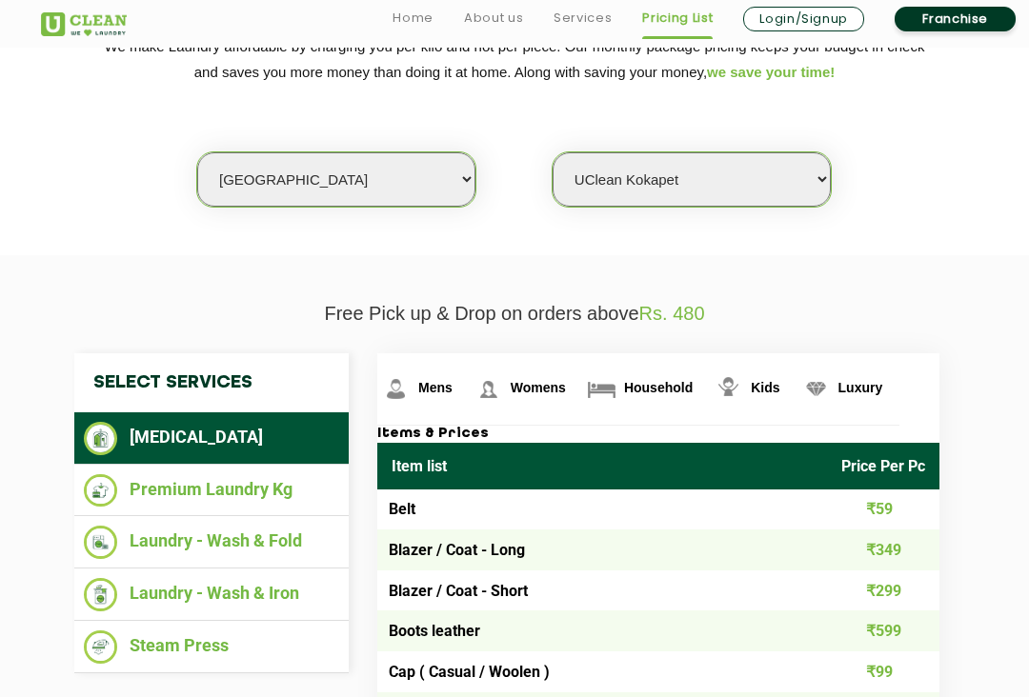
click at [145, 477] on li "Premium Laundry Kg" at bounding box center [211, 490] width 255 height 33
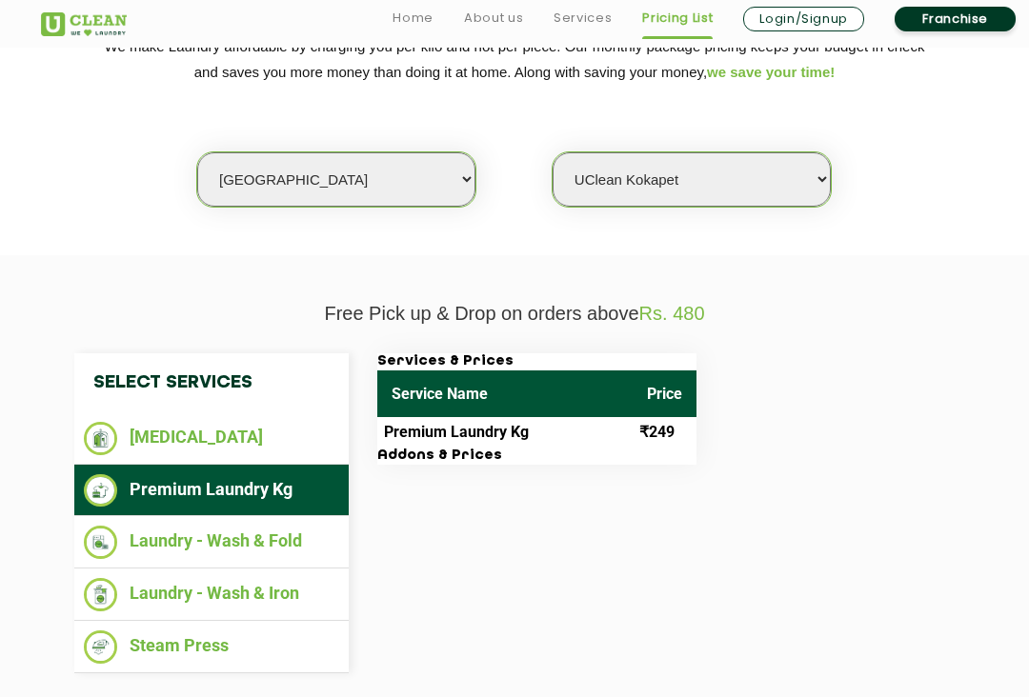
click at [134, 638] on li "Steam Press" at bounding box center [211, 647] width 255 height 33
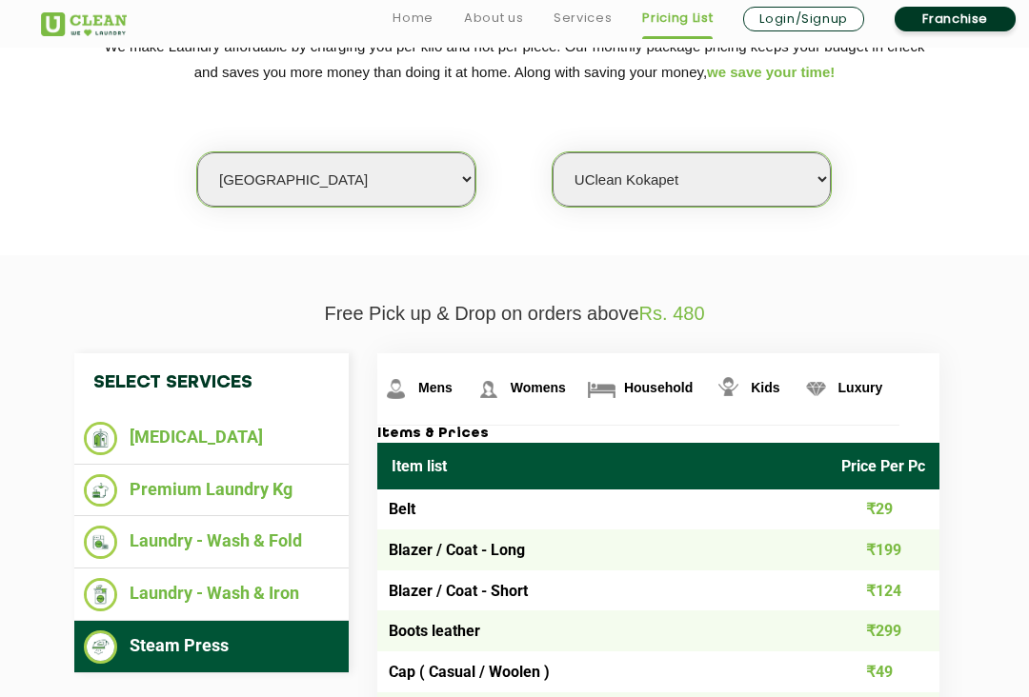
click at [399, 389] on img at bounding box center [395, 388] width 33 height 33
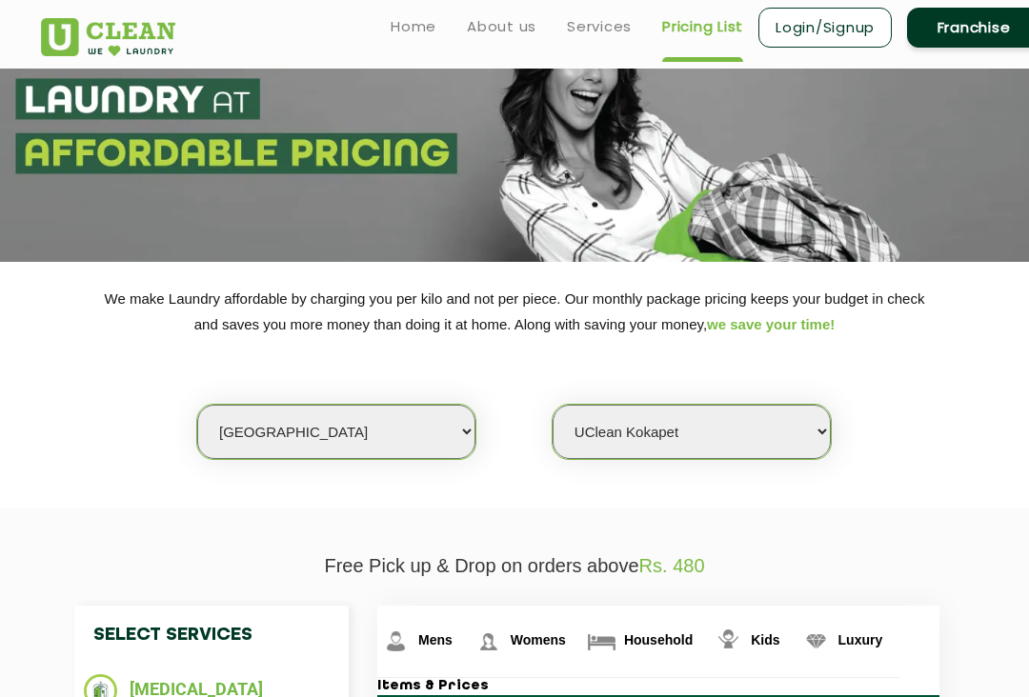
scroll to position [0, 0]
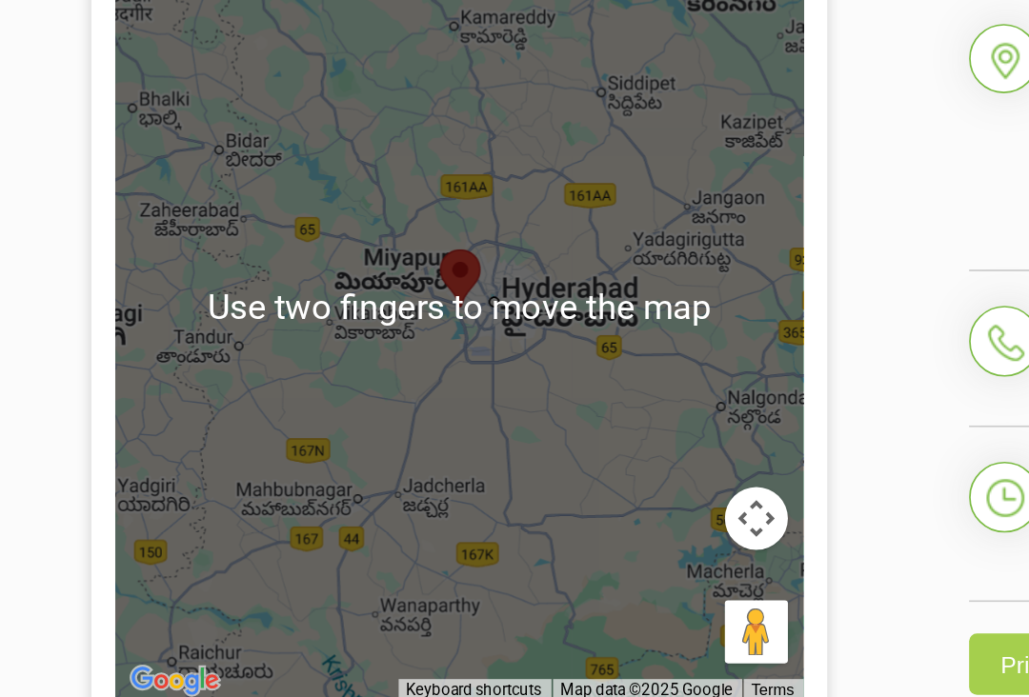
scroll to position [196, 0]
